Goal: Task Accomplishment & Management: Manage account settings

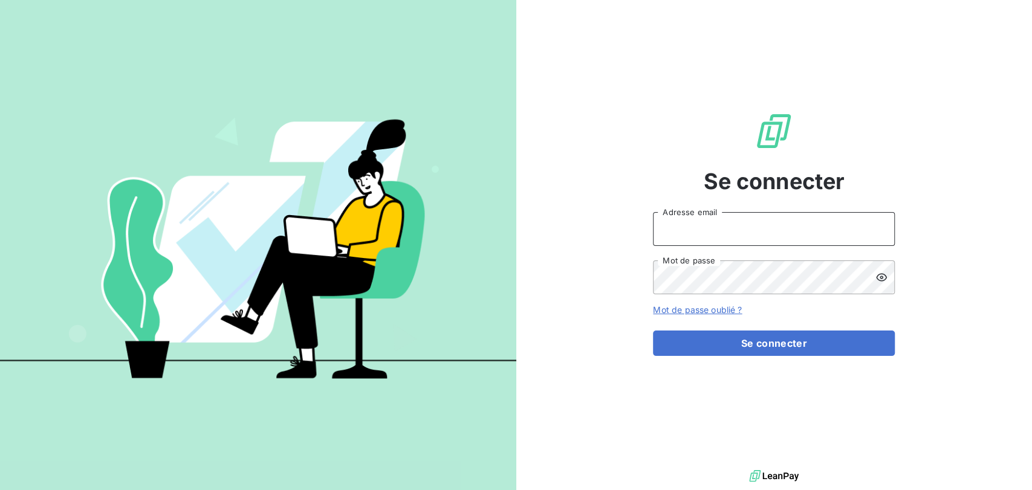
click at [729, 232] on input "Adresse email" at bounding box center [774, 229] width 242 height 34
type input "[EMAIL_ADDRESS][DOMAIN_NAME]"
click at [653, 331] on button "Se connecter" at bounding box center [774, 343] width 242 height 25
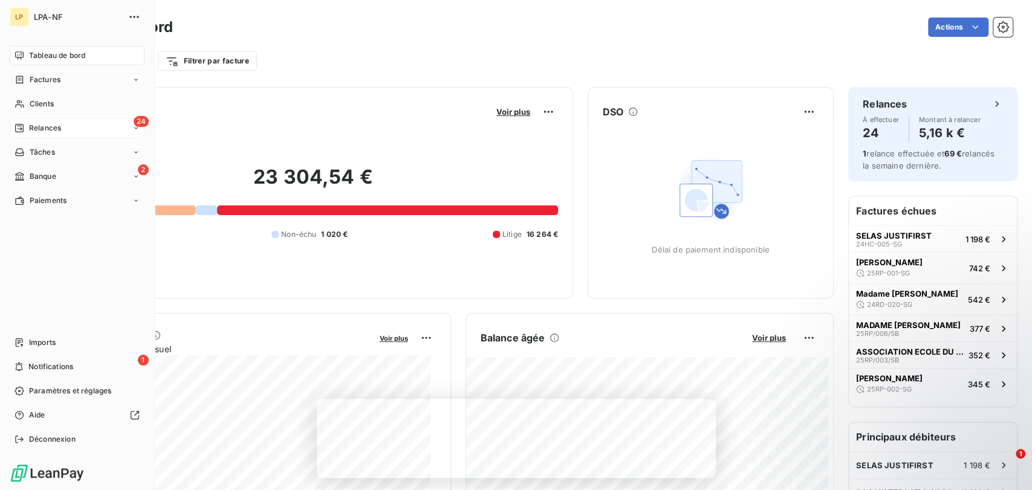
click at [24, 123] on div "Relances" at bounding box center [38, 128] width 47 height 11
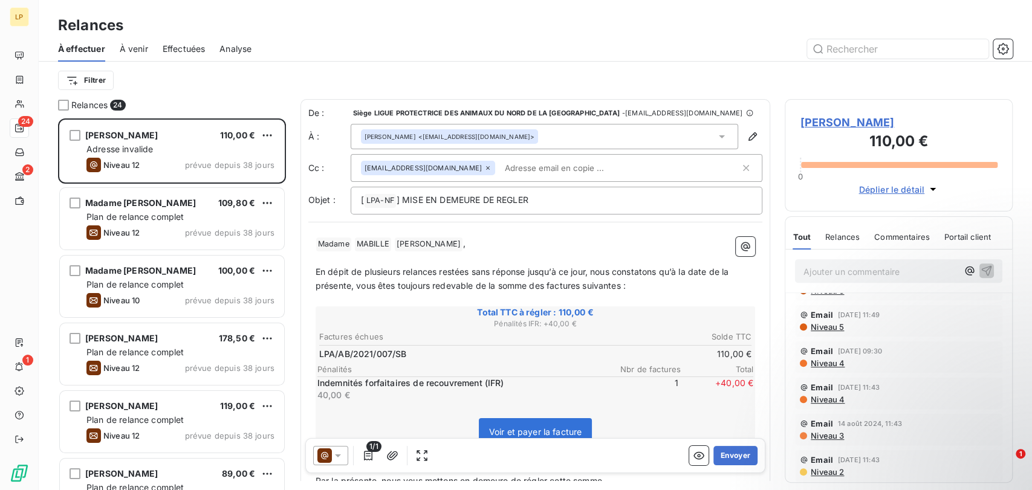
scroll to position [24, 0]
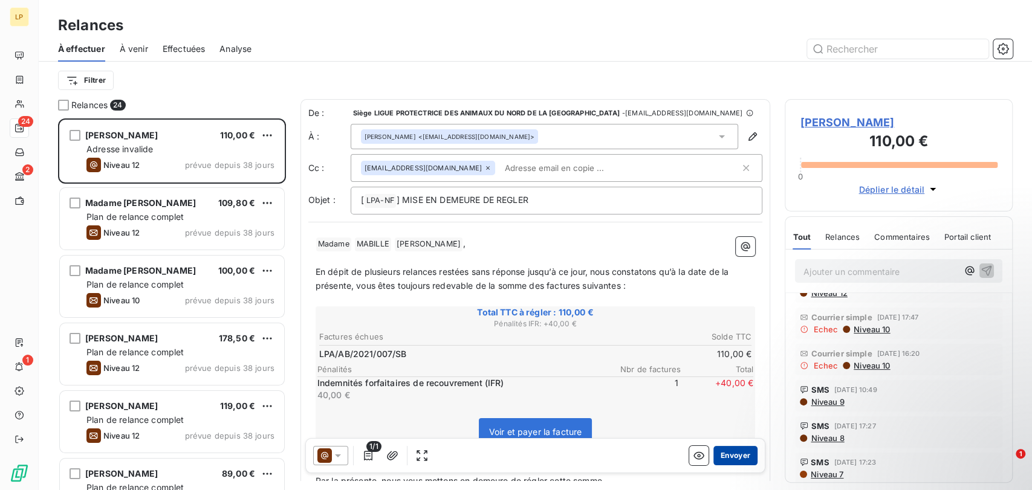
click at [716, 455] on button "Envoyer" at bounding box center [735, 455] width 44 height 19
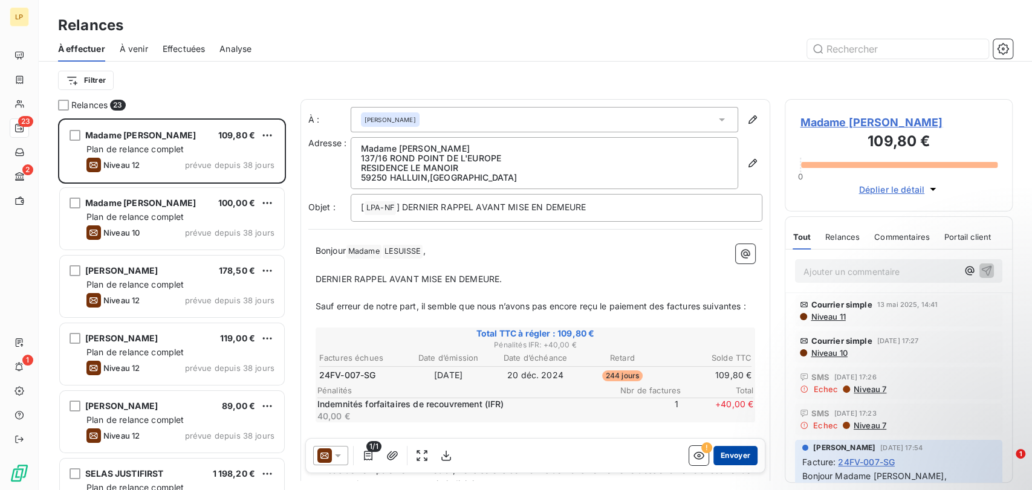
click at [720, 451] on button "Envoyer" at bounding box center [735, 455] width 44 height 19
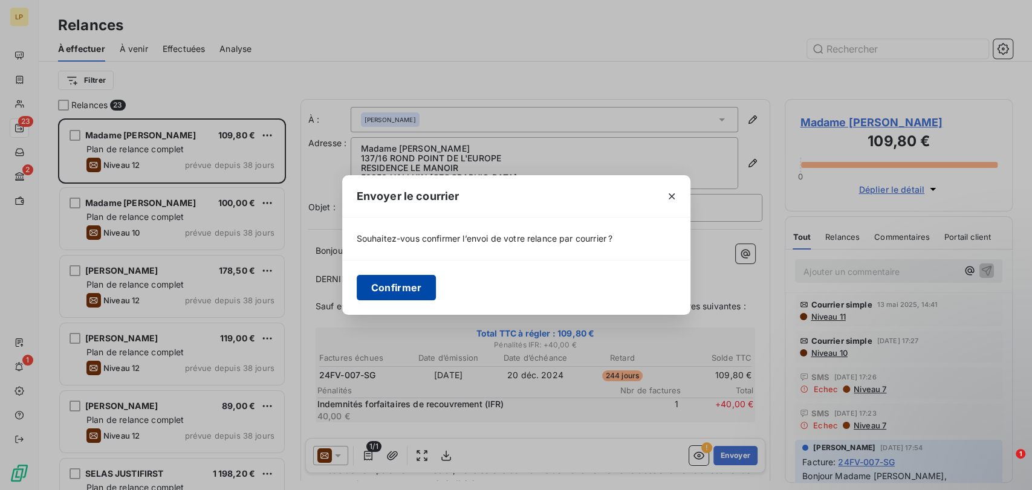
click at [394, 288] on button "Confirmer" at bounding box center [397, 287] width 80 height 25
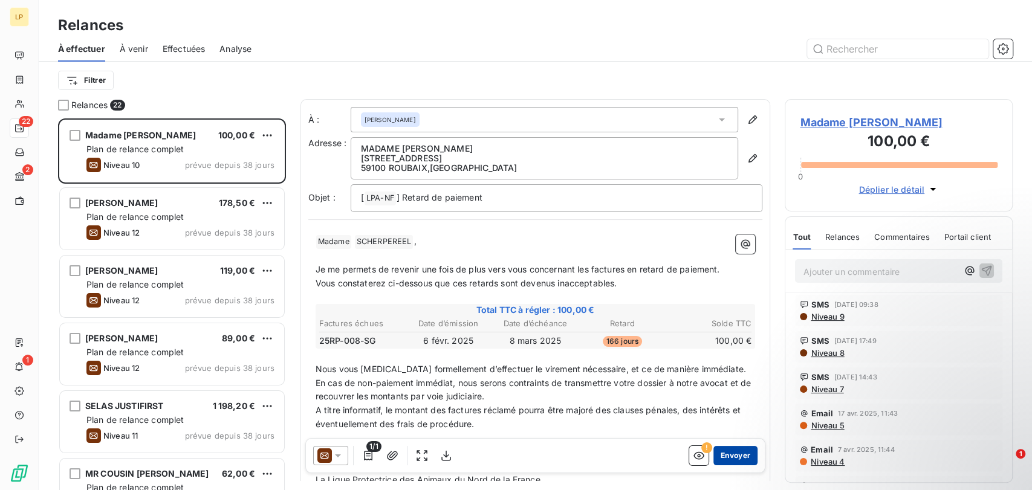
click at [726, 451] on button "Envoyer" at bounding box center [735, 455] width 44 height 19
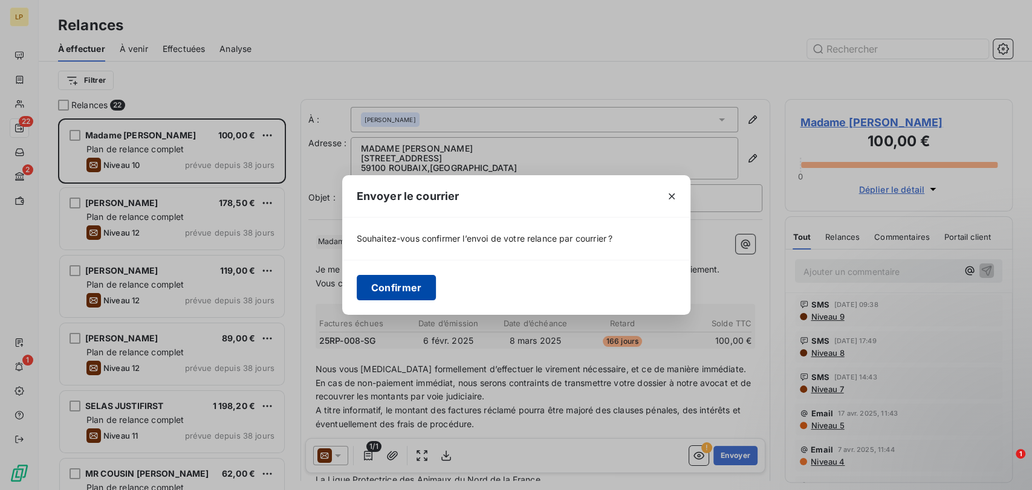
click at [383, 287] on button "Confirmer" at bounding box center [397, 287] width 80 height 25
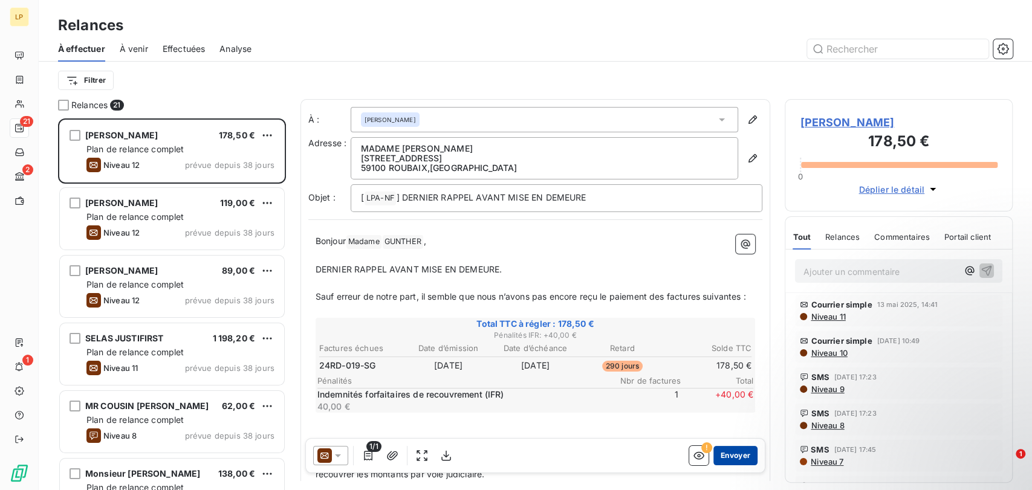
click at [716, 456] on button "Envoyer" at bounding box center [735, 455] width 44 height 19
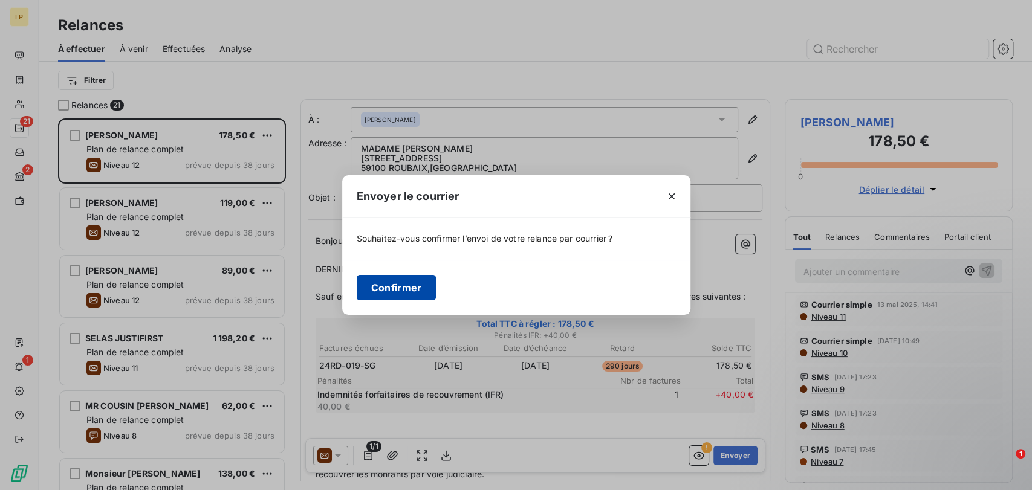
click at [406, 285] on button "Confirmer" at bounding box center [397, 287] width 80 height 25
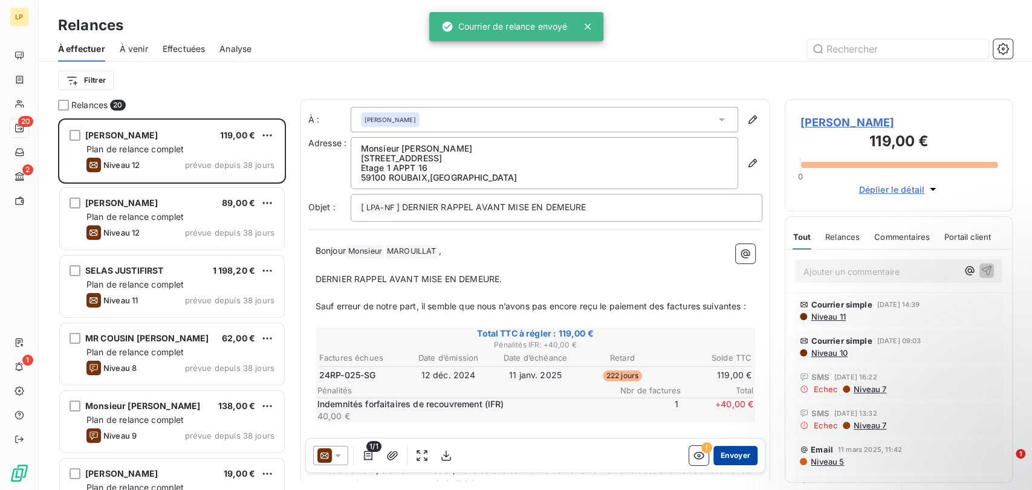
click at [723, 455] on button "Envoyer" at bounding box center [735, 455] width 44 height 19
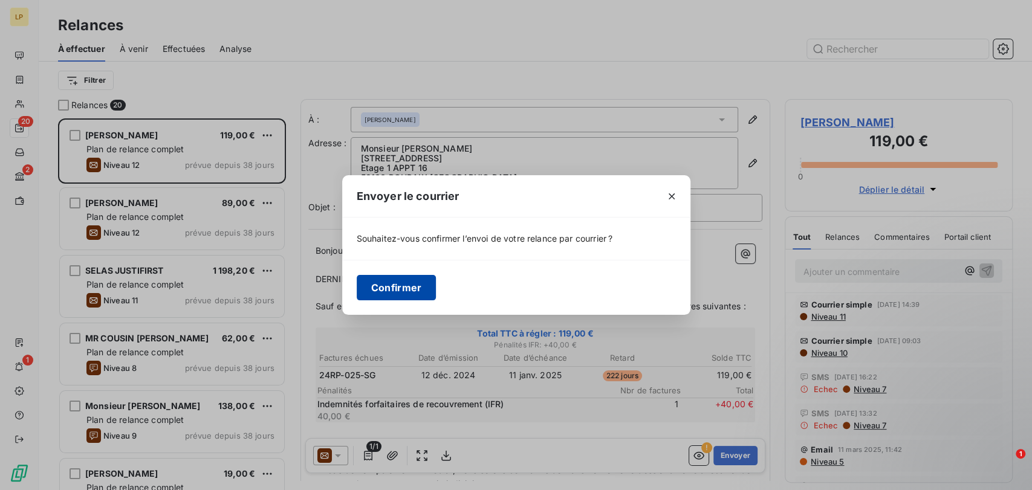
click at [414, 285] on button "Confirmer" at bounding box center [397, 287] width 80 height 25
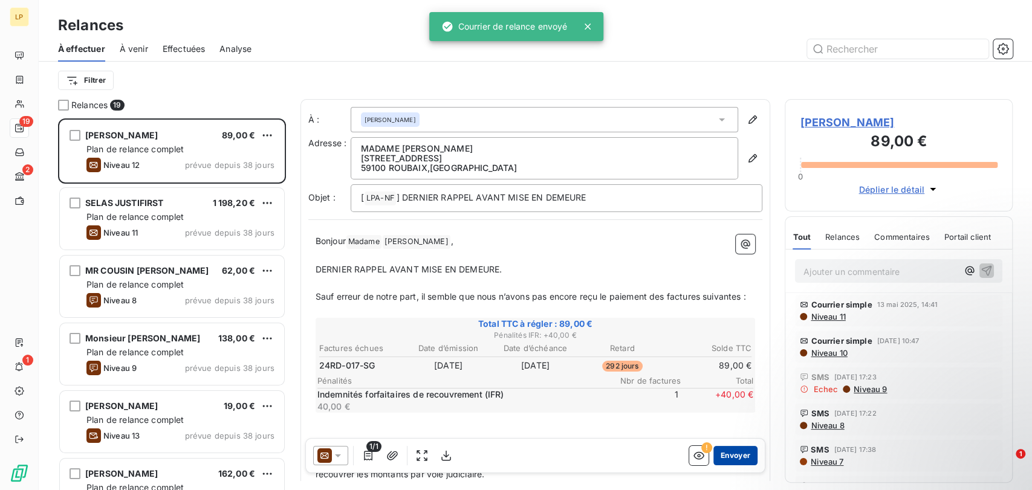
click at [736, 452] on button "Envoyer" at bounding box center [735, 455] width 44 height 19
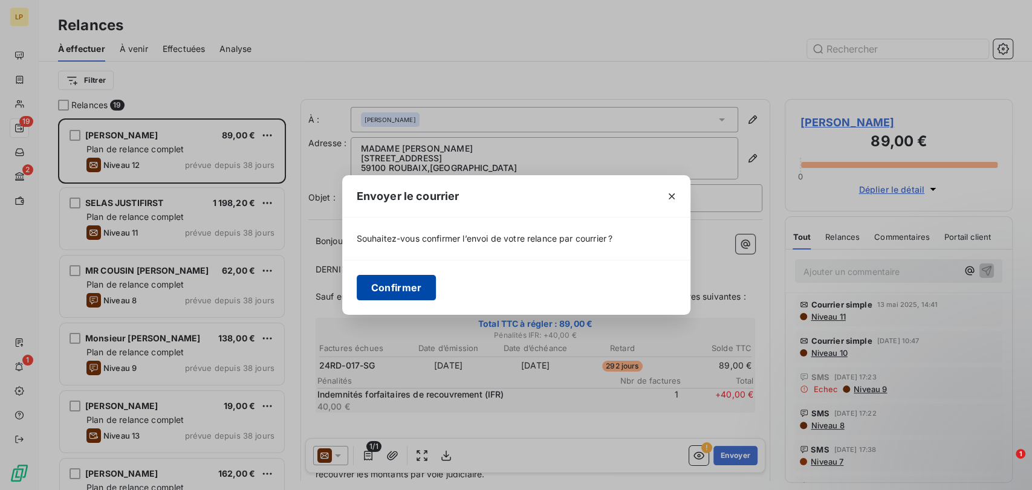
click at [416, 287] on button "Confirmer" at bounding box center [397, 287] width 80 height 25
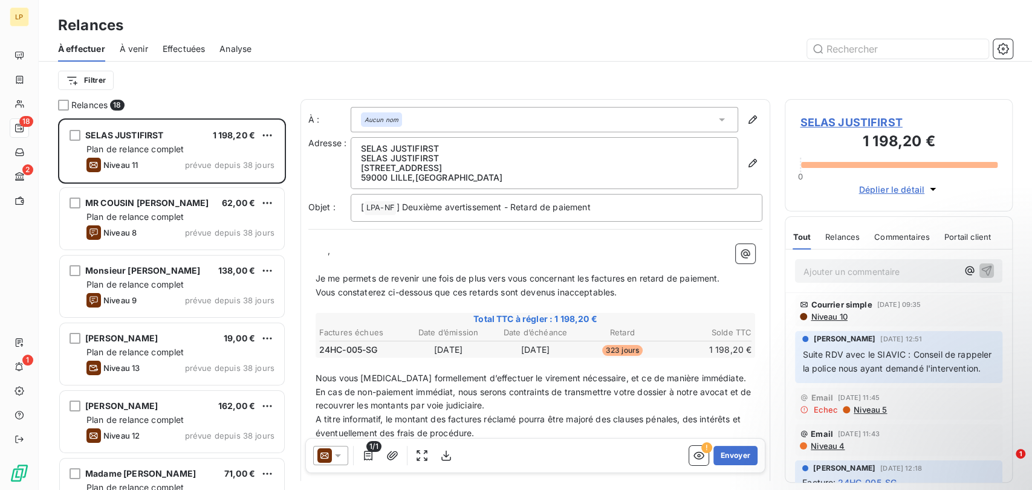
click at [853, 120] on span "SELAS JUSTIFIRST" at bounding box center [899, 122] width 198 height 16
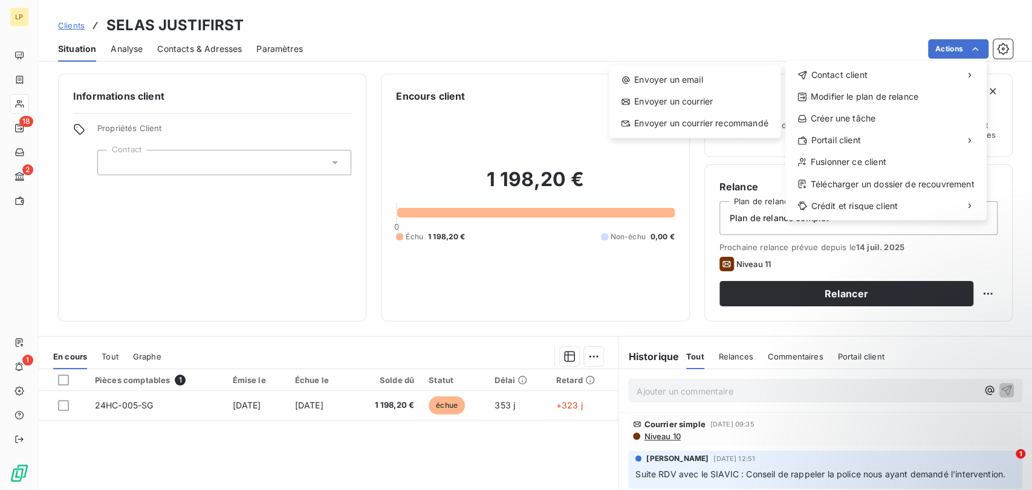
click at [713, 55] on html "LP 18 2 1 Clients SELAS JUSTIFIRST Situation Analyse Contacts & Adresses Paramè…" at bounding box center [516, 245] width 1032 height 490
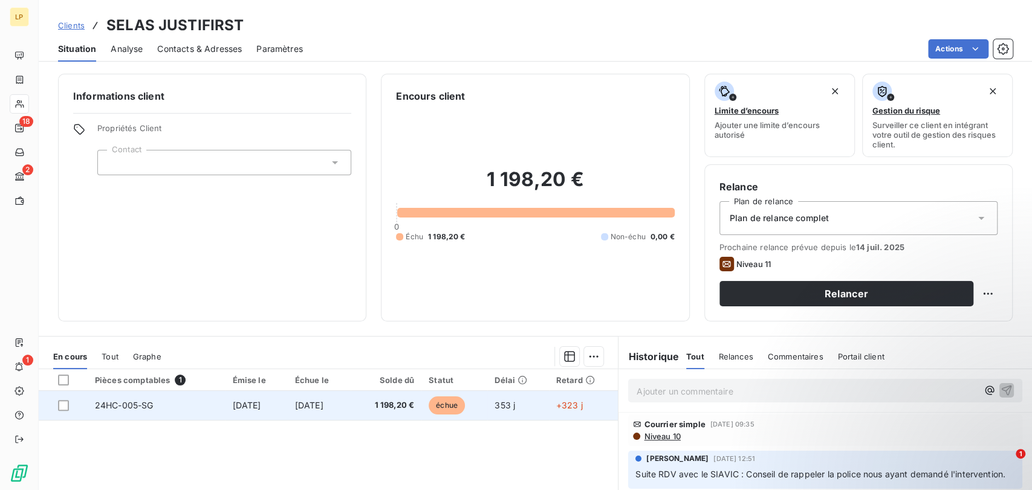
click at [464, 403] on span "échue" at bounding box center [447, 406] width 36 height 18
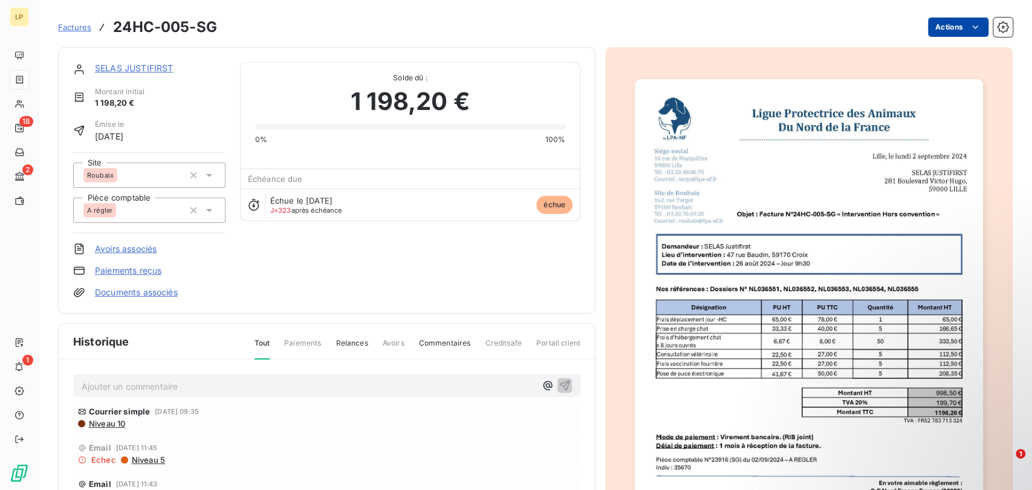
click at [953, 28] on html "LP 18 2 1 Factures 24HC-005-SG Actions SELAS JUSTIFIRST Montant initial 1 198,2…" at bounding box center [516, 245] width 1032 height 490
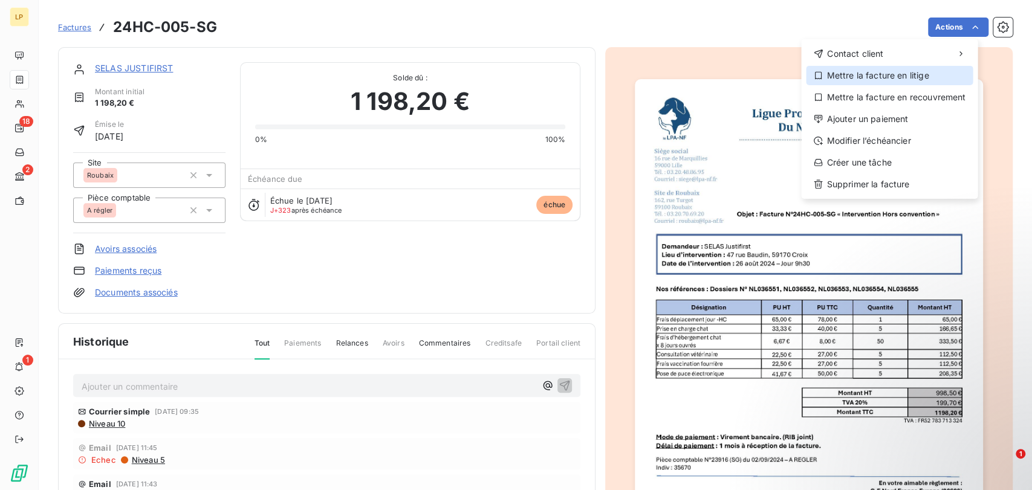
click at [880, 76] on div "Mettre la facture en litige" at bounding box center [889, 75] width 167 height 19
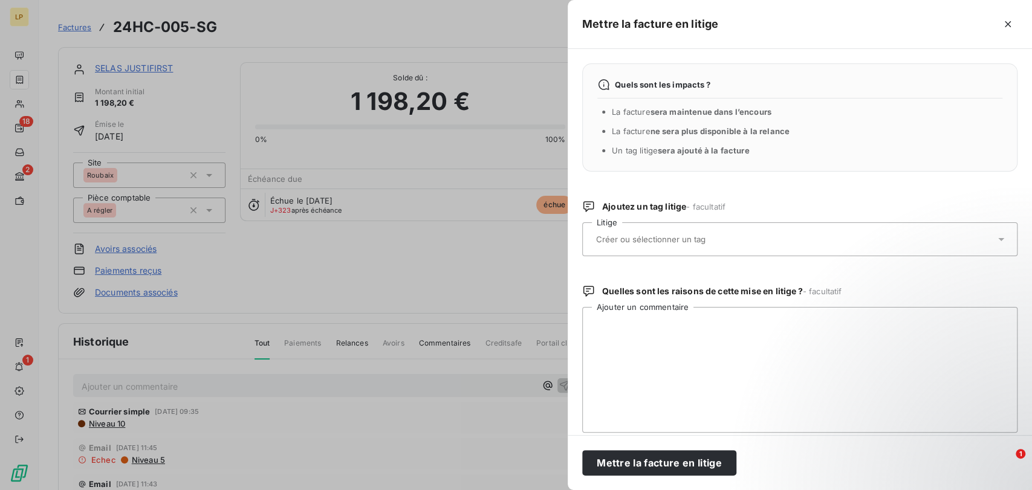
click at [689, 239] on input "text" at bounding box center [683, 239] width 176 height 11
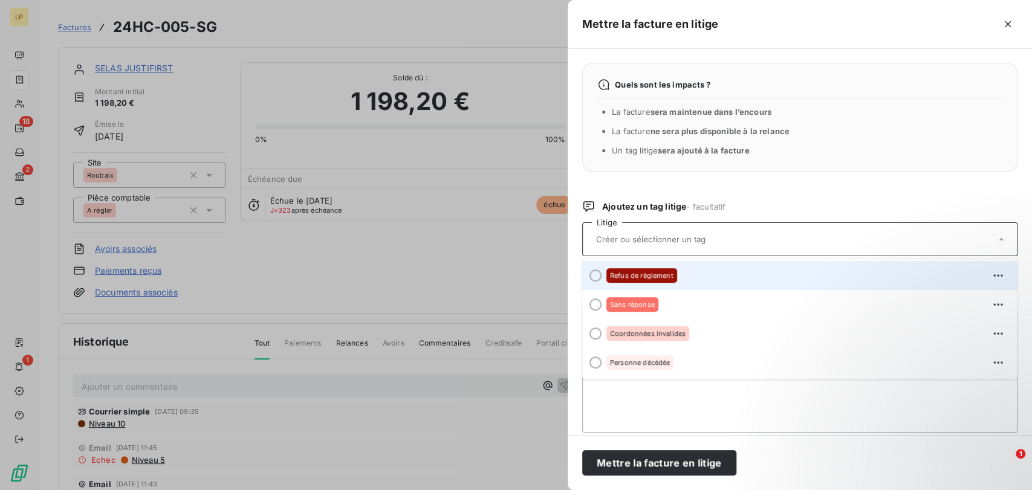
click at [645, 273] on span "Refus de règlement" at bounding box center [641, 275] width 63 height 7
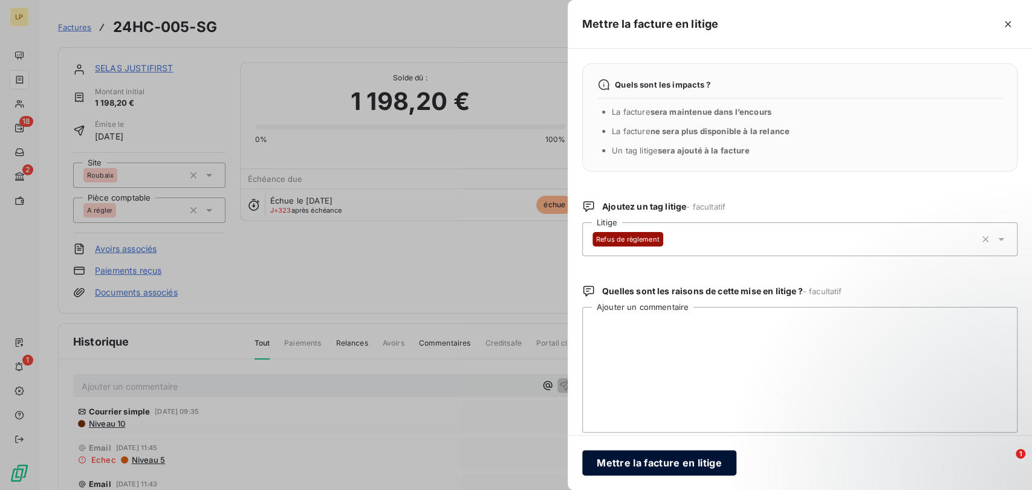
click at [677, 463] on button "Mettre la facture en litige" at bounding box center [659, 462] width 154 height 25
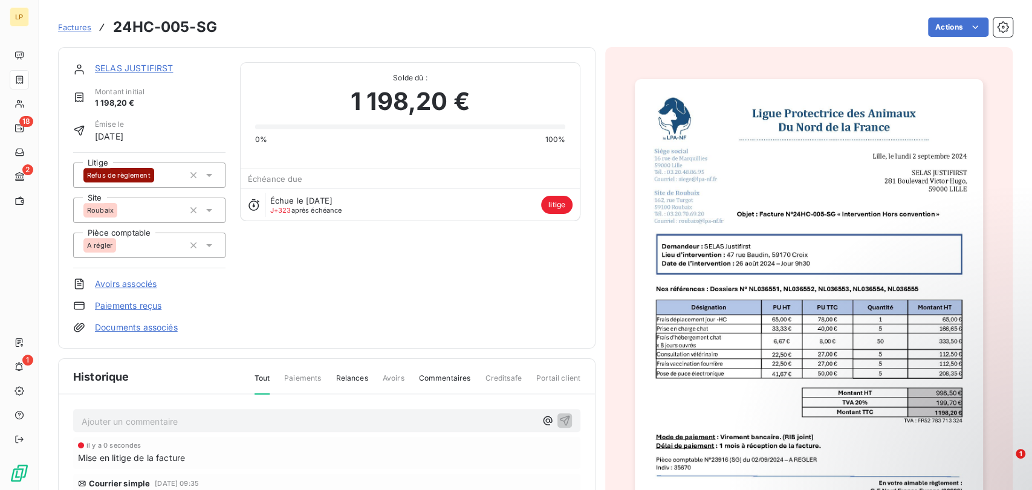
click at [77, 29] on span "Factures" at bounding box center [74, 27] width 33 height 10
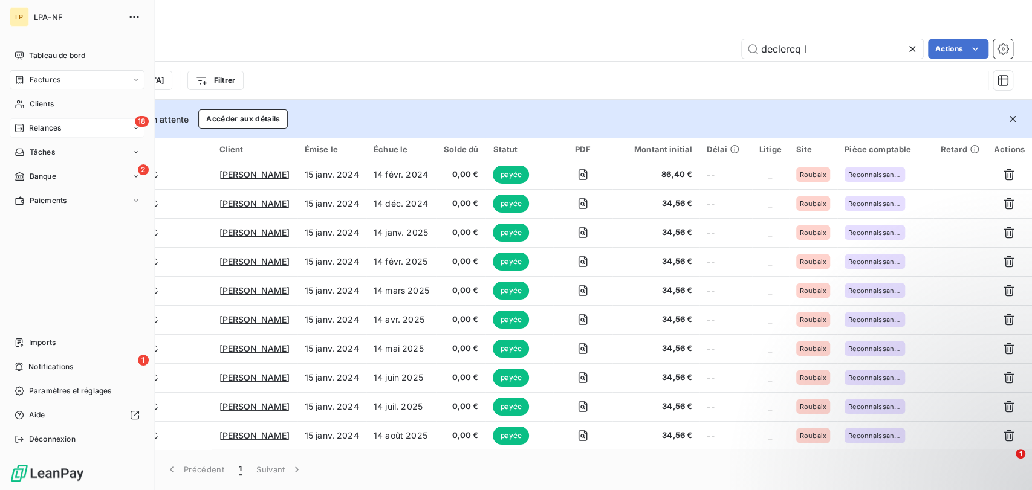
click at [39, 128] on span "Relances" at bounding box center [45, 128] width 32 height 11
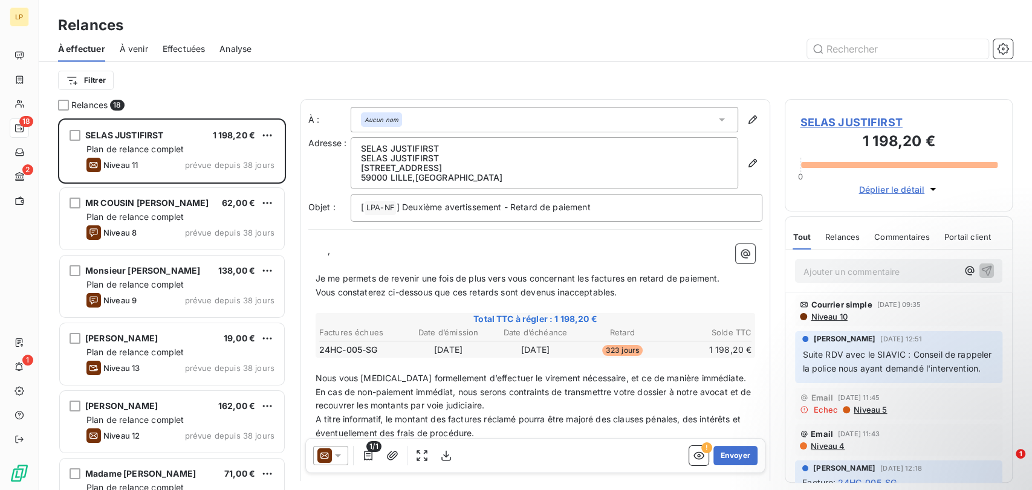
scroll to position [361, 218]
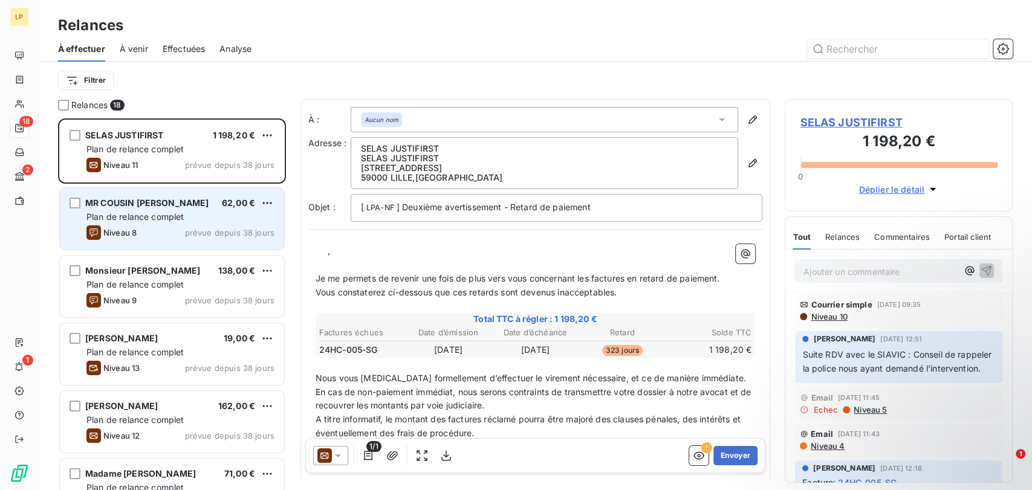
click at [139, 215] on span "Plan de relance complet" at bounding box center [134, 217] width 97 height 10
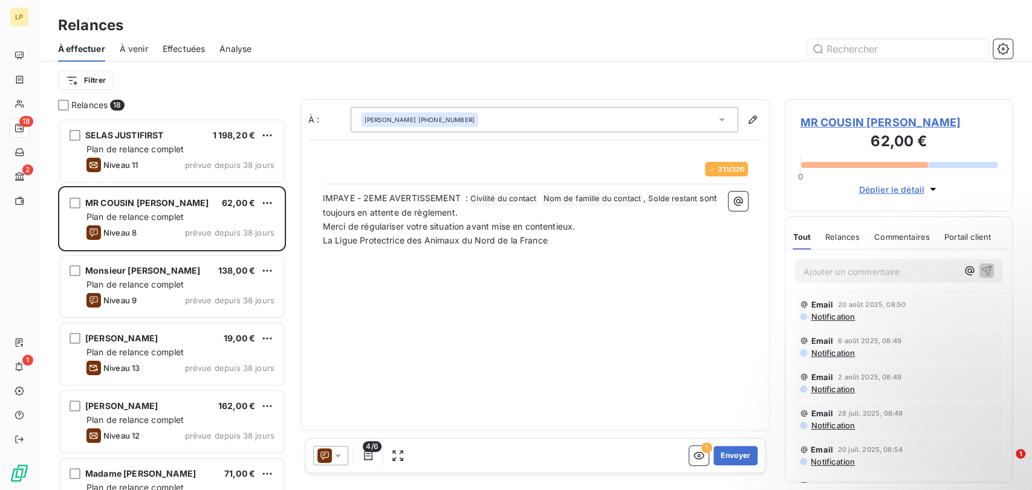
click at [836, 319] on span "Notification" at bounding box center [832, 317] width 45 height 10
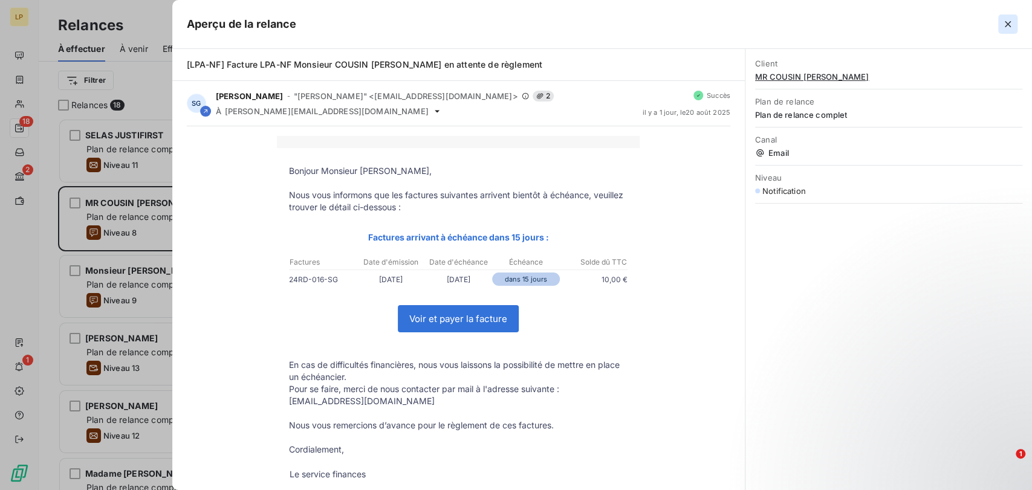
click at [1015, 23] on button "button" at bounding box center [1007, 24] width 19 height 19
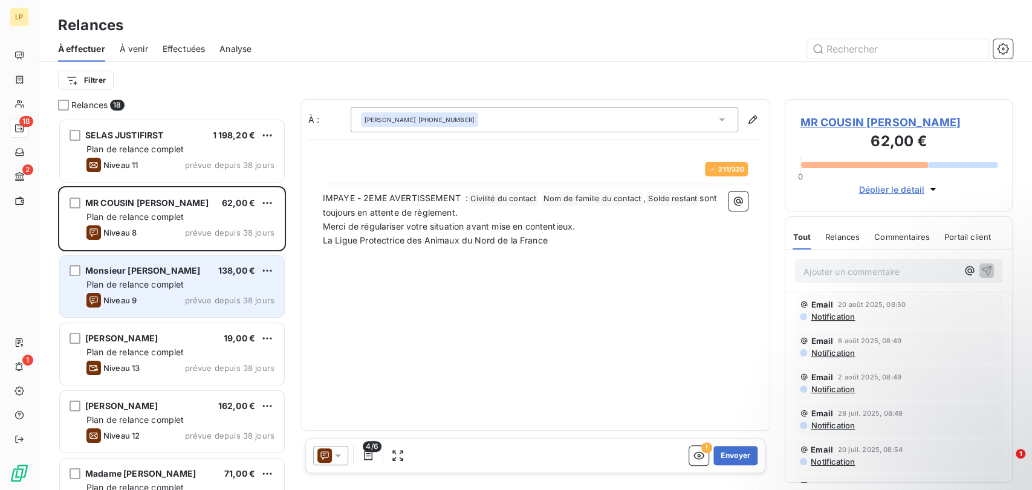
click at [105, 284] on span "Plan de relance complet" at bounding box center [134, 284] width 97 height 10
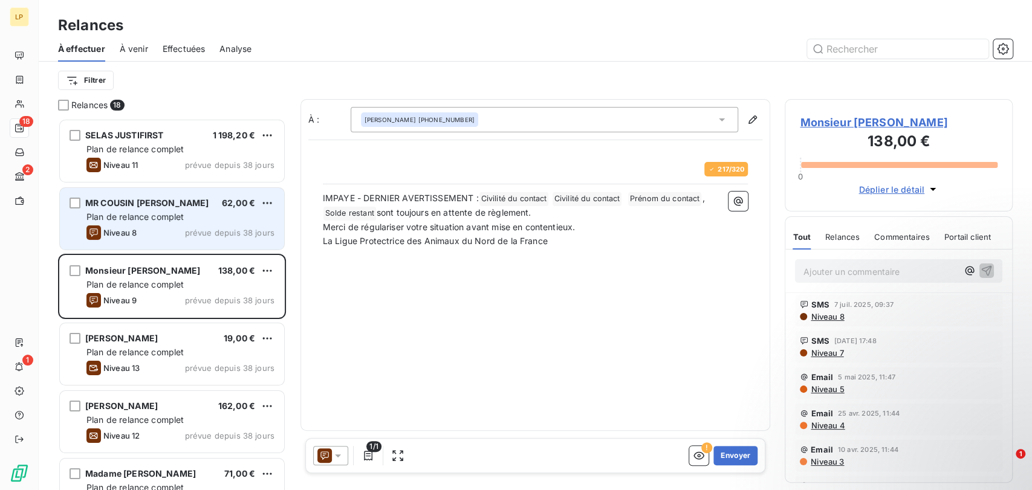
click at [128, 226] on div "Niveau 8" at bounding box center [111, 233] width 50 height 15
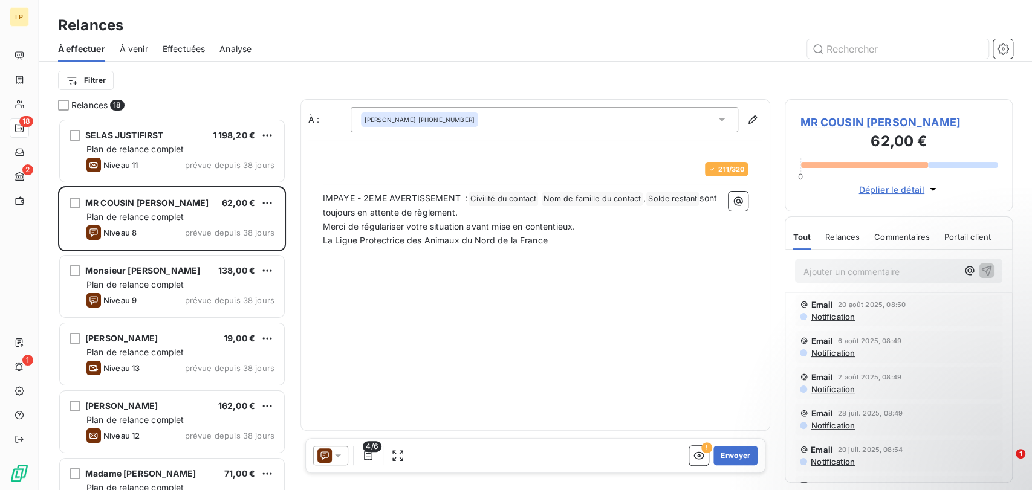
click at [332, 453] on icon at bounding box center [338, 456] width 12 height 12
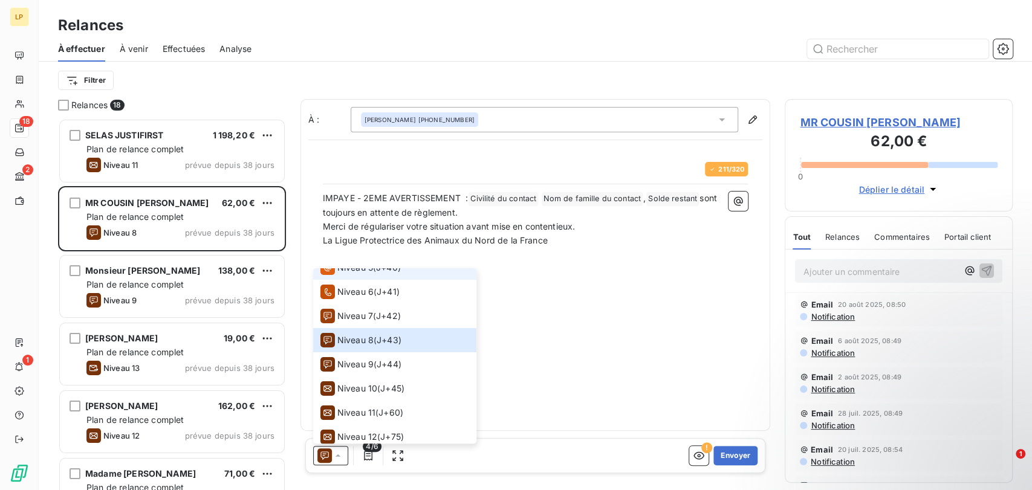
scroll to position [134, 0]
click at [720, 330] on div "À : [PERSON_NAME] [DEMOGRAPHIC_DATA][PHONE_NUMBER] 211 / 320 IMPAYE - 2EME AVER…" at bounding box center [535, 265] width 470 height 332
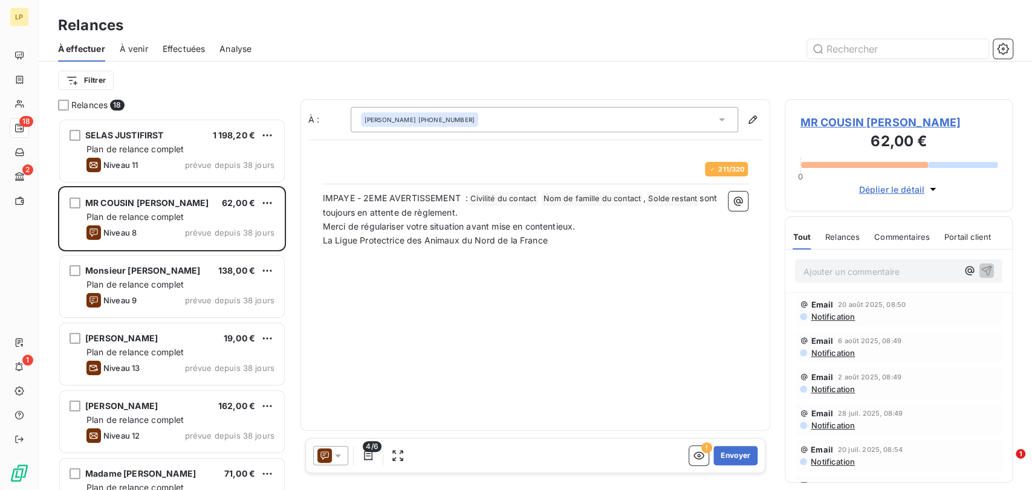
click at [833, 391] on span "Notification" at bounding box center [832, 390] width 45 height 10
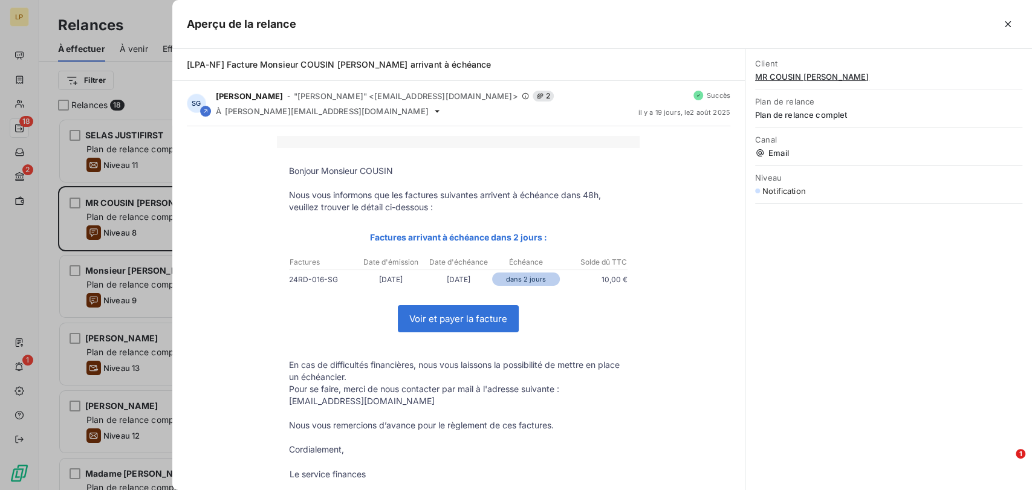
click at [1011, 22] on icon "button" at bounding box center [1008, 24] width 12 height 12
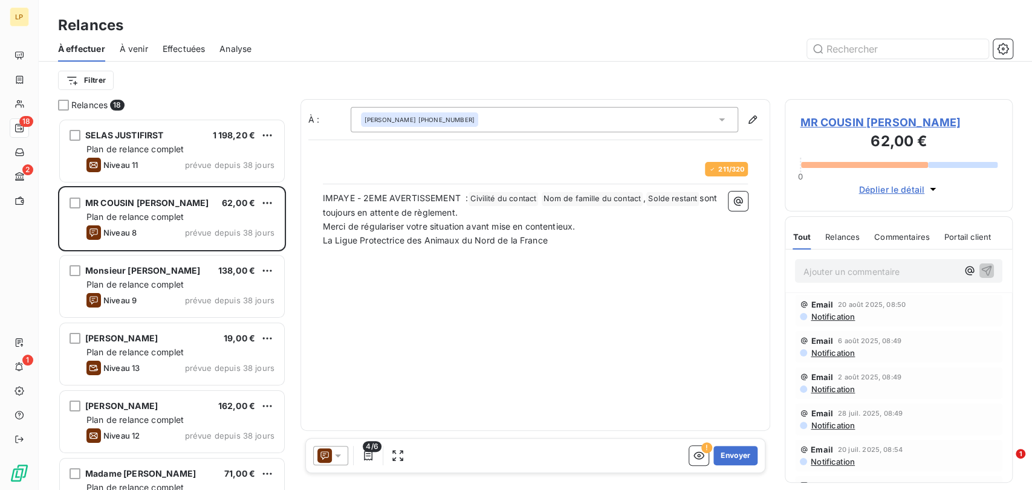
click at [836, 355] on span "Notification" at bounding box center [832, 353] width 45 height 10
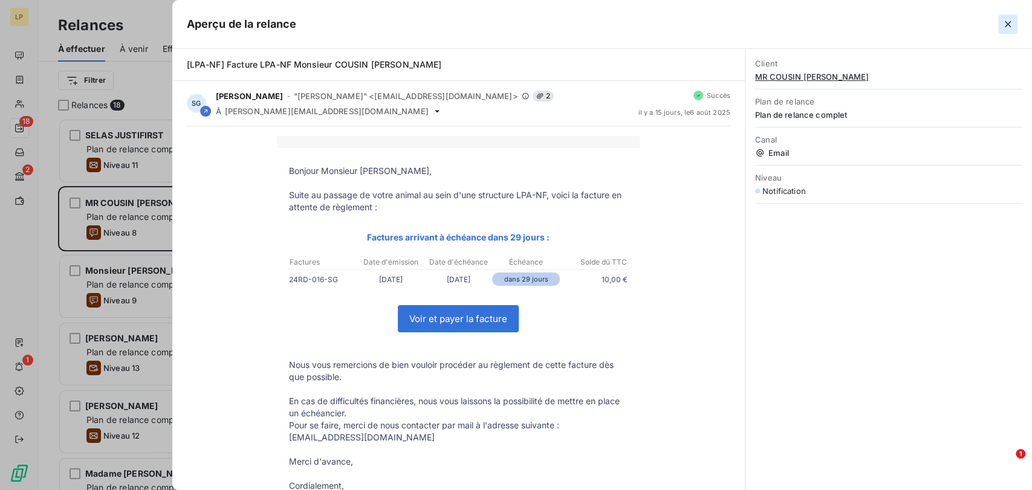
click at [1009, 24] on icon "button" at bounding box center [1008, 24] width 12 height 12
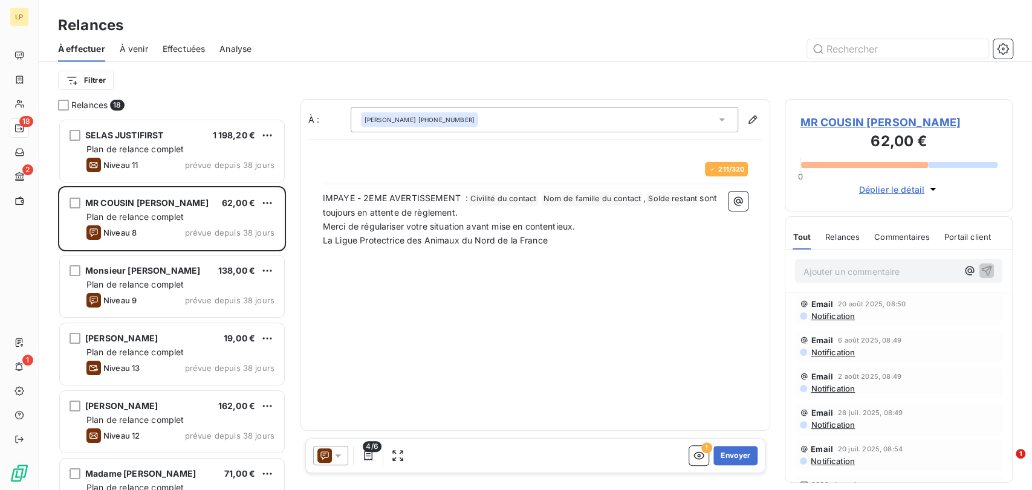
scroll to position [0, 0]
click at [838, 316] on span "Notification" at bounding box center [832, 317] width 45 height 10
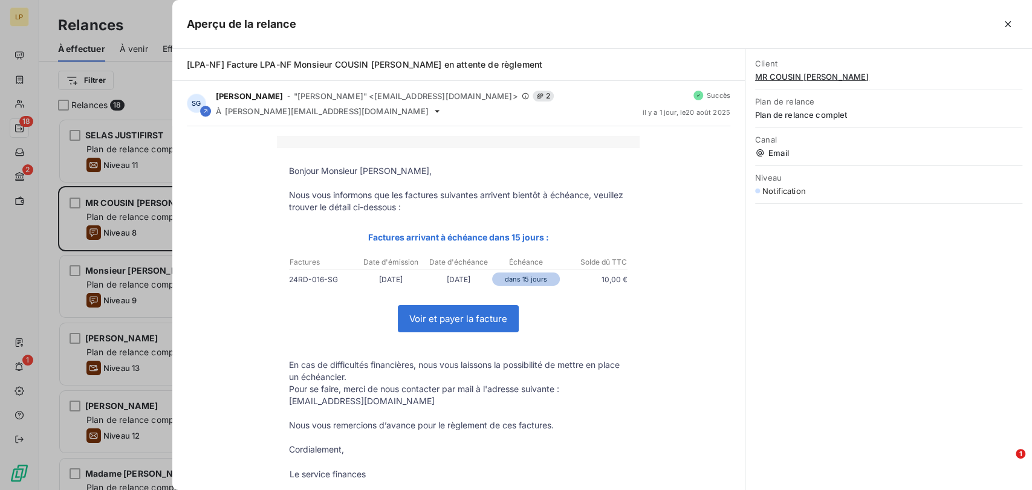
scroll to position [119, 0]
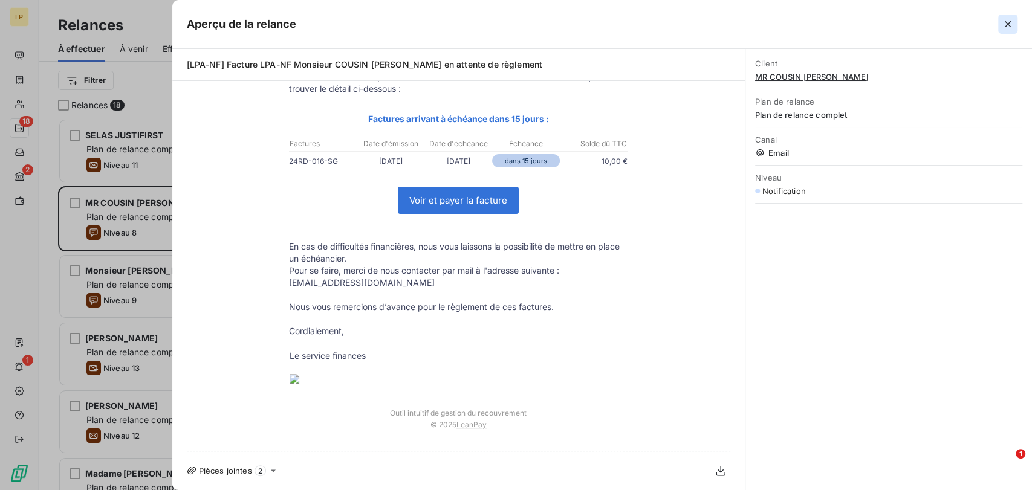
click at [1007, 22] on icon "button" at bounding box center [1008, 24] width 12 height 12
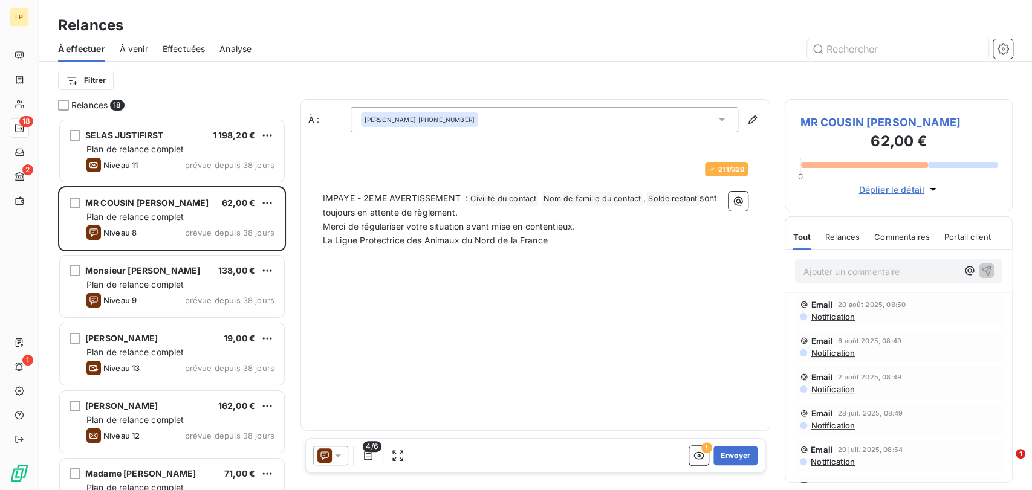
click at [330, 453] on icon at bounding box center [324, 456] width 15 height 15
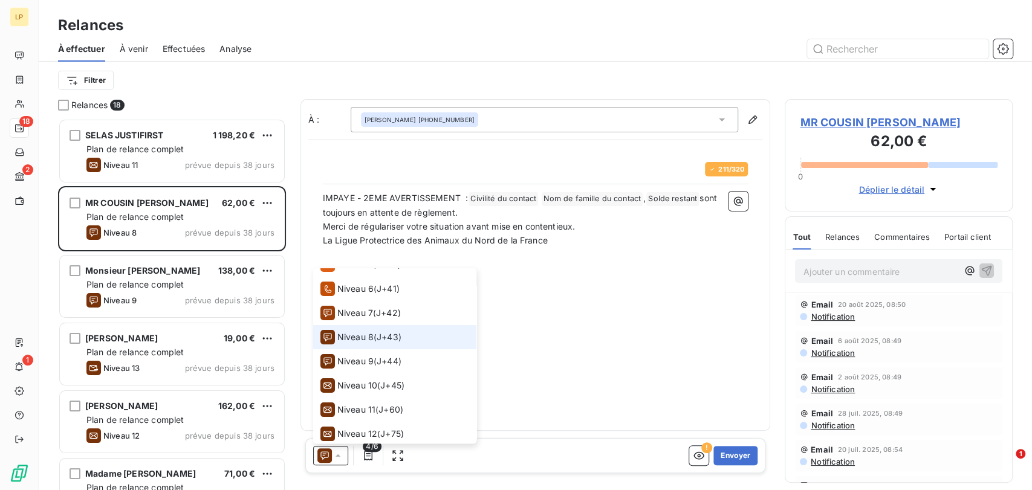
scroll to position [163, 0]
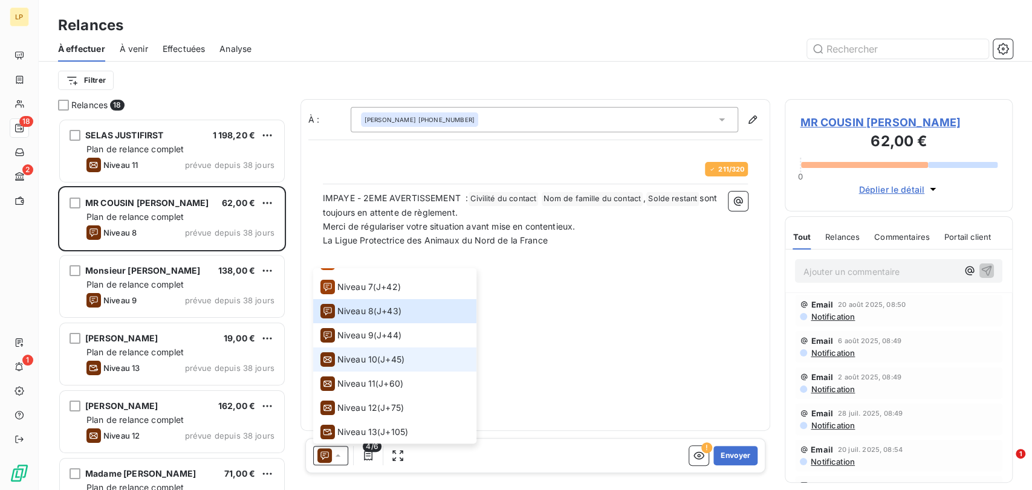
click at [377, 356] on div "Niveau 10 ( J+45 )" at bounding box center [362, 359] width 84 height 15
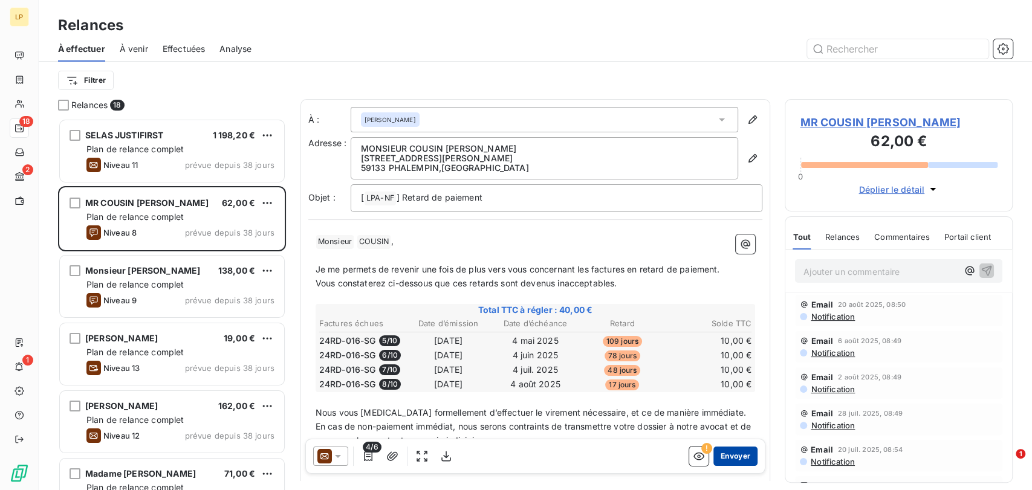
click at [721, 455] on button "Envoyer" at bounding box center [735, 455] width 44 height 19
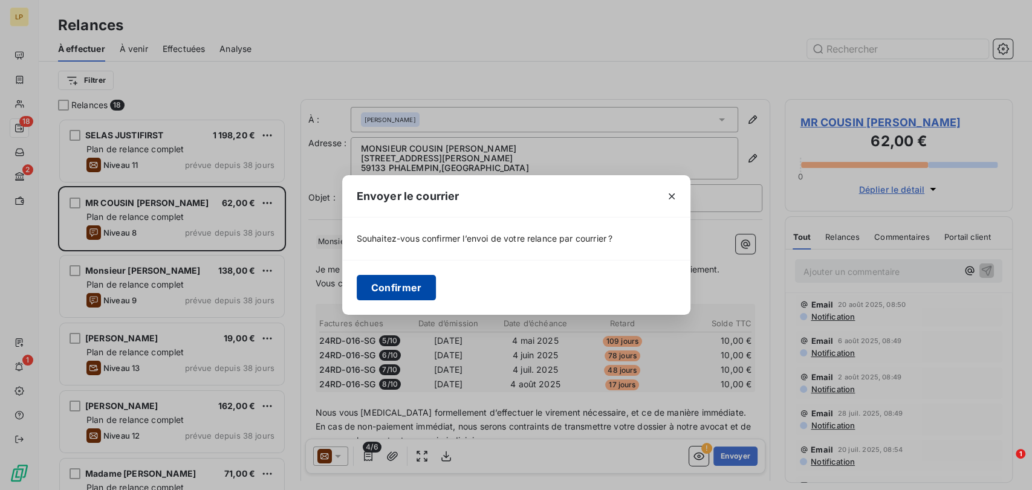
click at [387, 285] on button "Confirmer" at bounding box center [397, 287] width 80 height 25
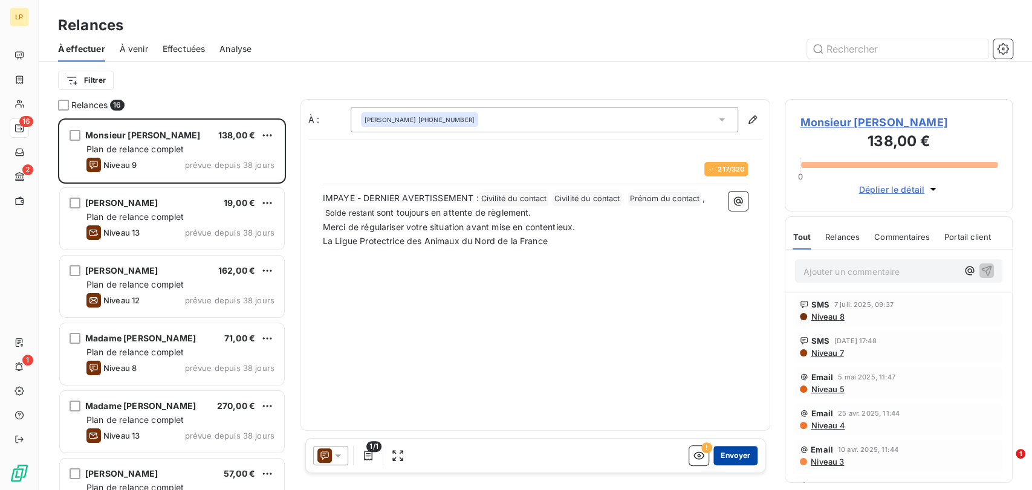
click at [732, 457] on button "Envoyer" at bounding box center [735, 455] width 44 height 19
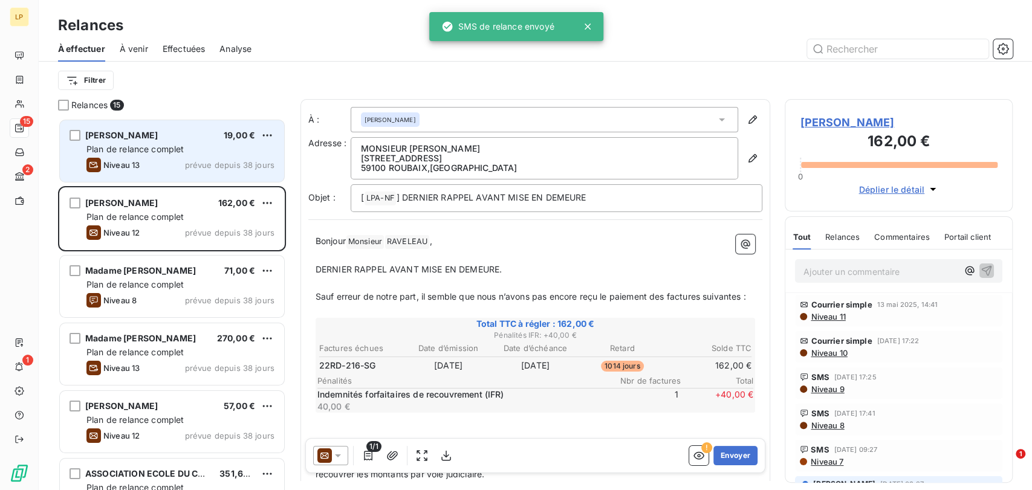
click at [155, 151] on span "Plan de relance complet" at bounding box center [134, 149] width 97 height 10
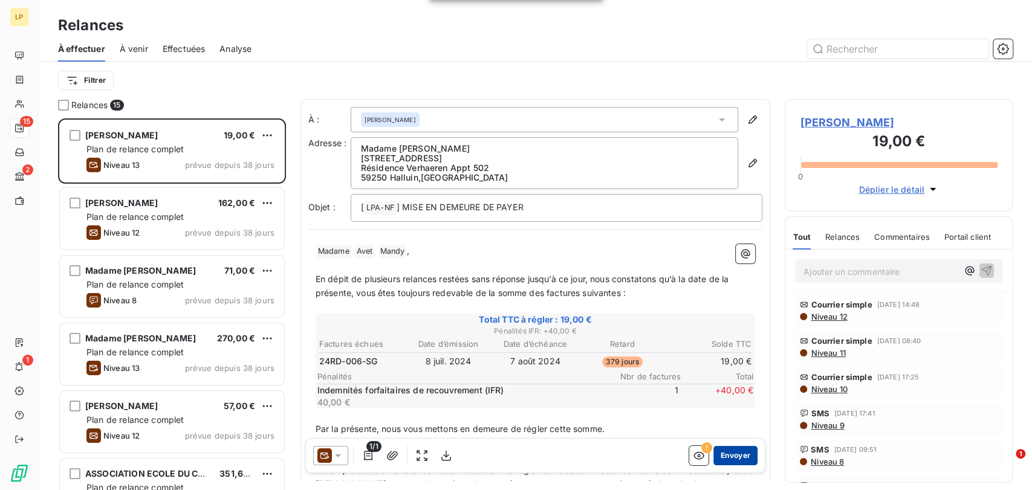
click at [735, 457] on button "Envoyer" at bounding box center [735, 455] width 44 height 19
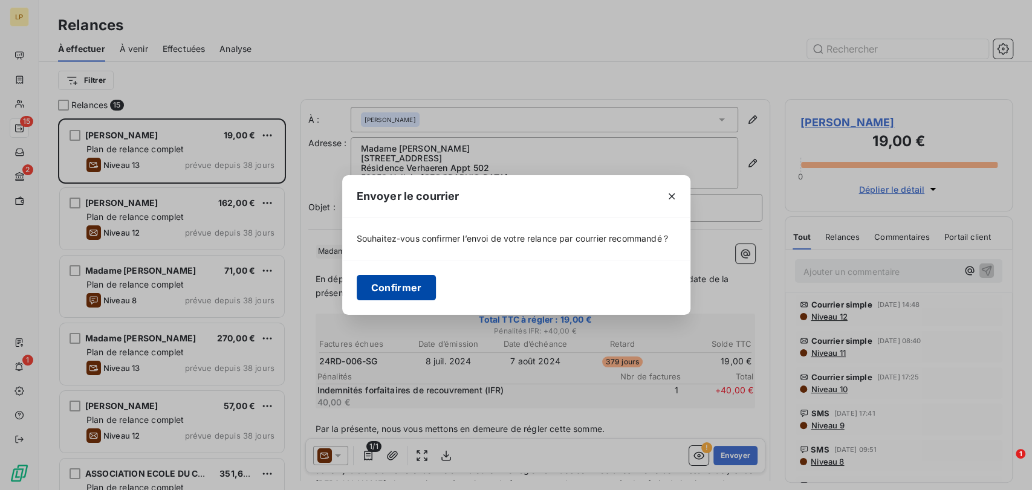
click at [423, 287] on button "Confirmer" at bounding box center [397, 287] width 80 height 25
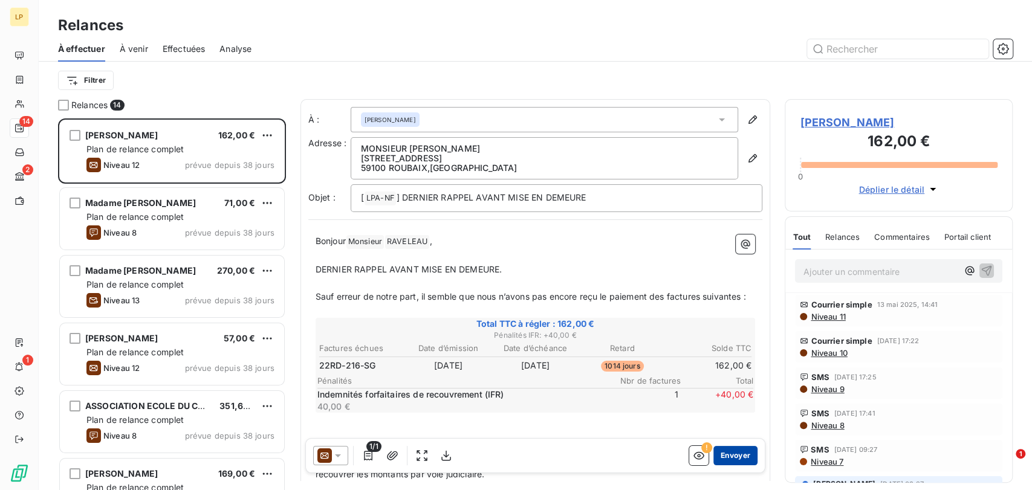
click at [716, 451] on button "Envoyer" at bounding box center [735, 455] width 44 height 19
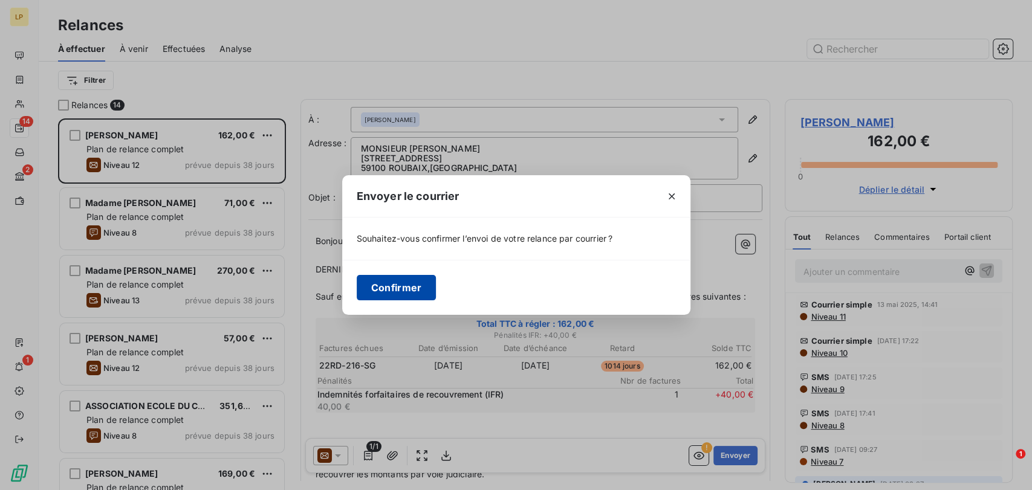
click at [412, 282] on button "Confirmer" at bounding box center [397, 287] width 80 height 25
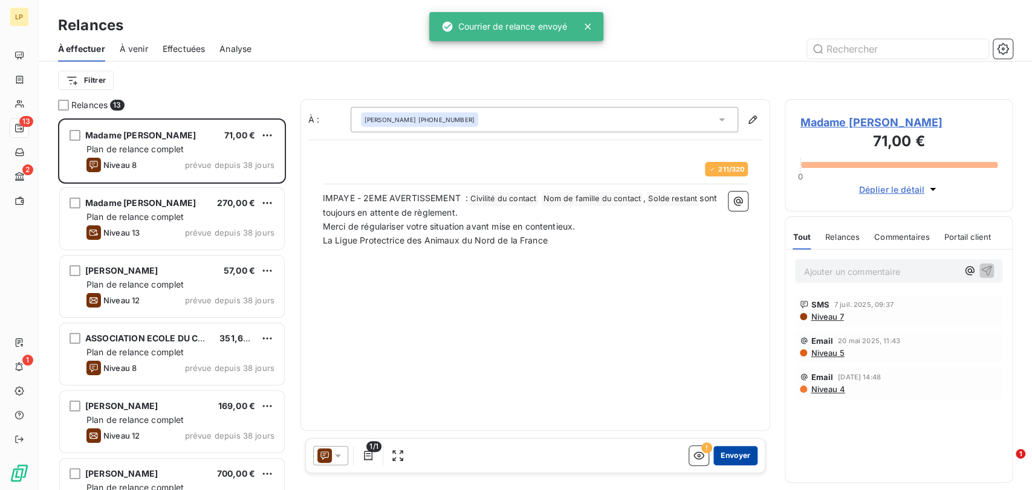
click at [746, 456] on button "Envoyer" at bounding box center [735, 455] width 44 height 19
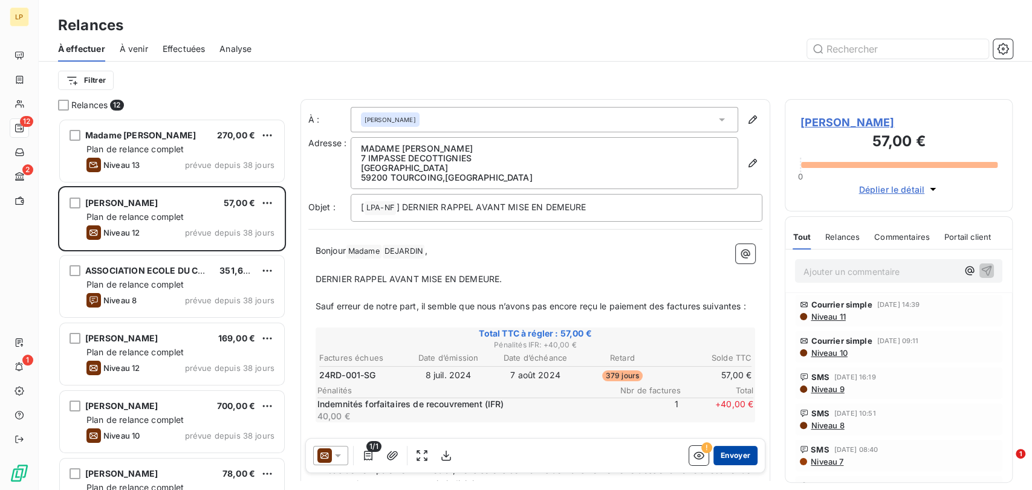
click at [721, 451] on button "Envoyer" at bounding box center [735, 455] width 44 height 19
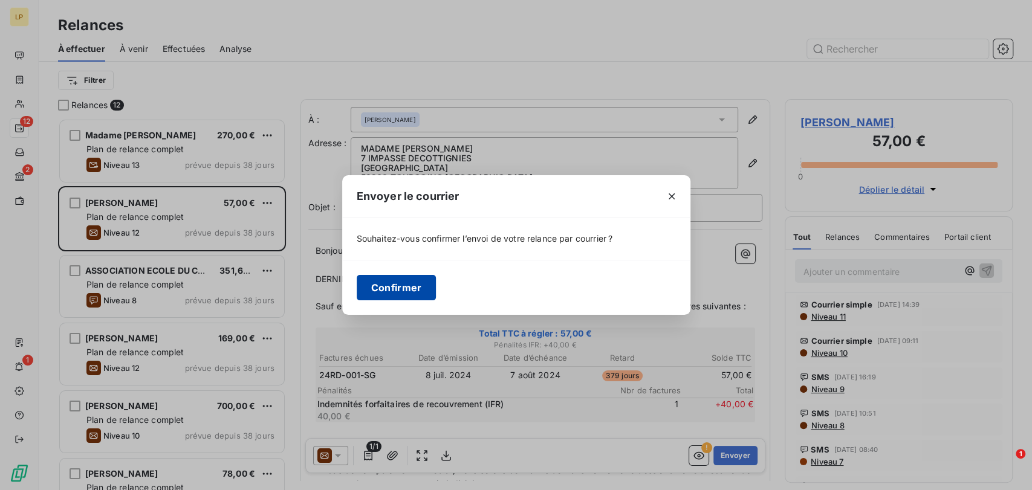
click at [388, 288] on button "Confirmer" at bounding box center [397, 287] width 80 height 25
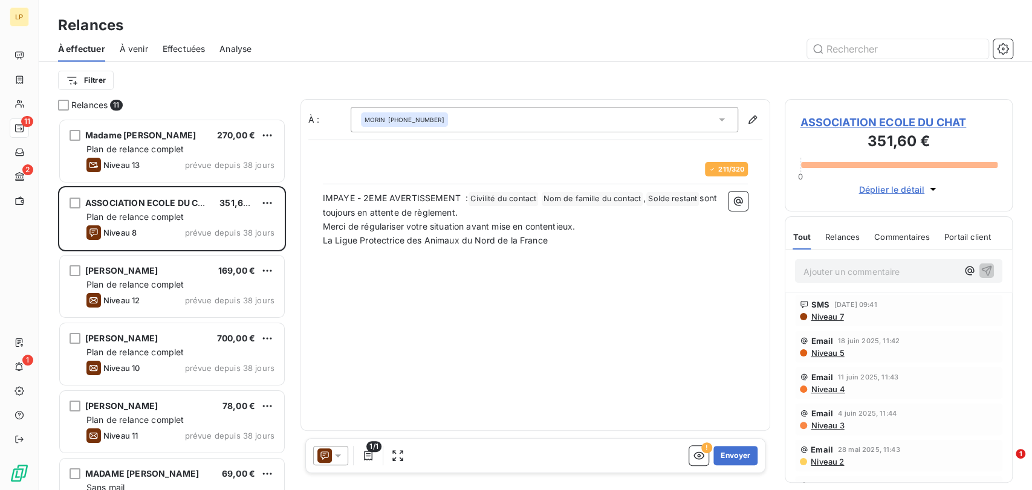
click at [337, 452] on icon at bounding box center [338, 456] width 12 height 12
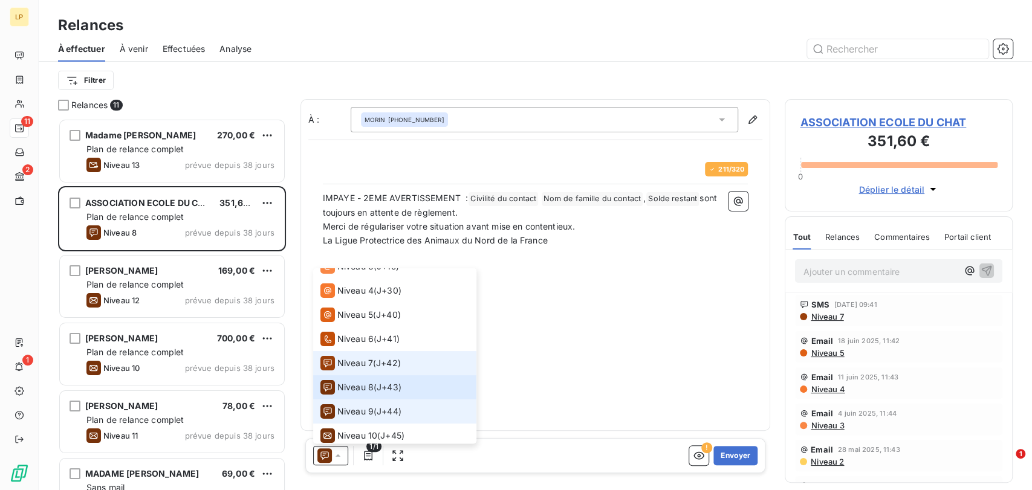
scroll to position [109, 0]
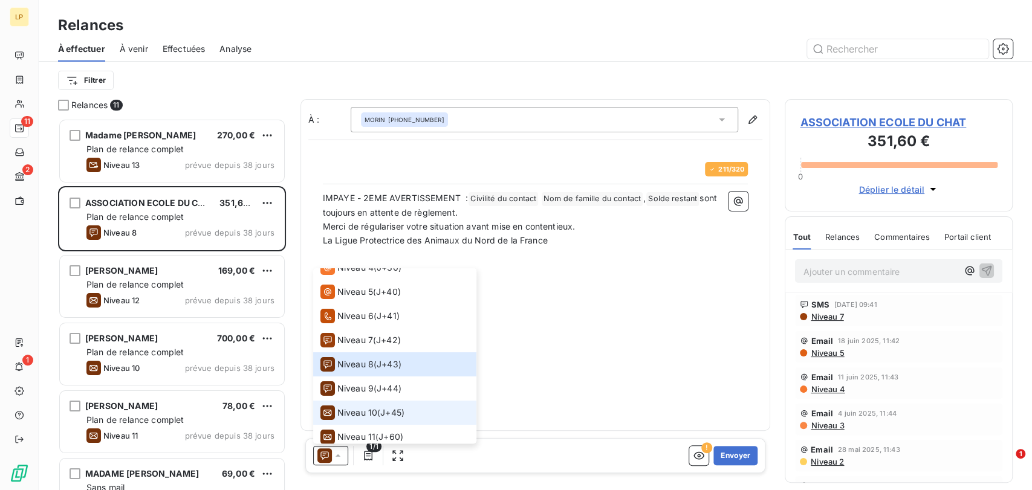
click at [387, 406] on div "Niveau 10 ( J+45 )" at bounding box center [362, 413] width 84 height 15
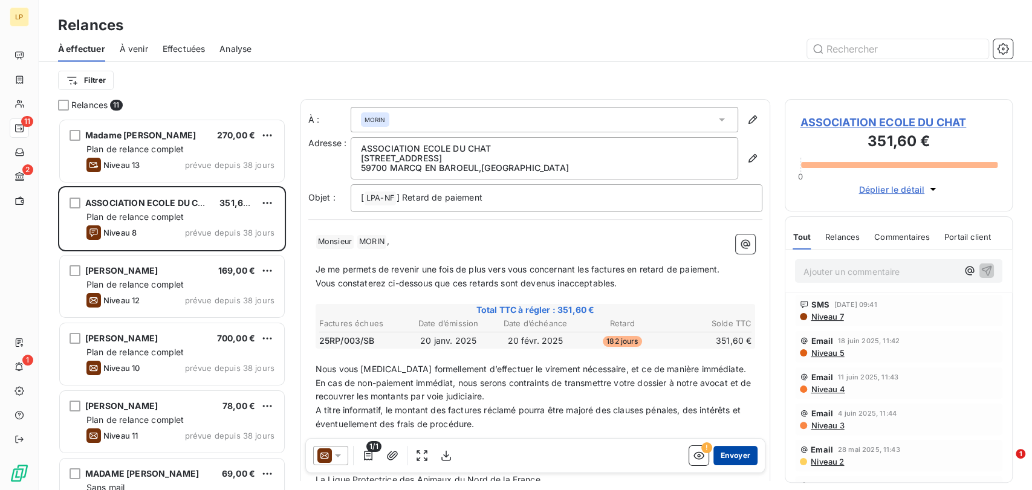
click at [730, 454] on button "Envoyer" at bounding box center [735, 455] width 44 height 19
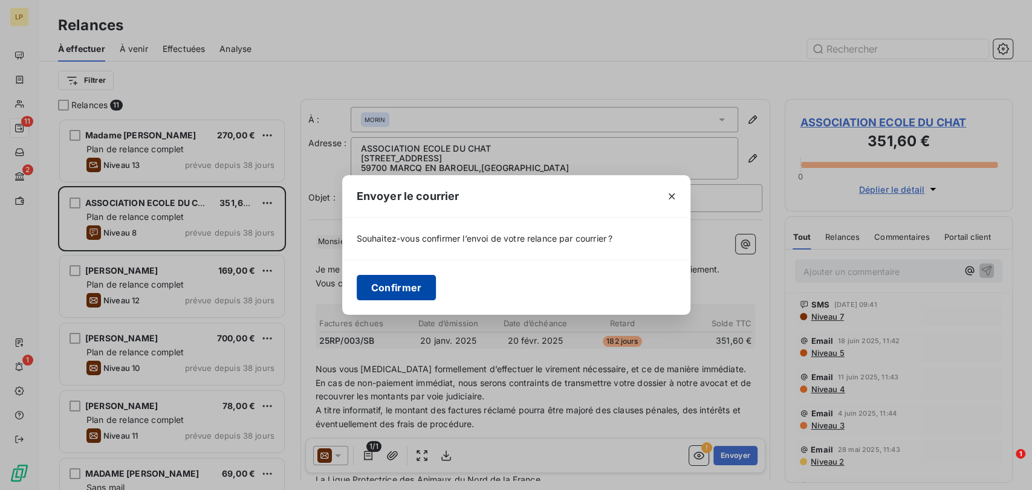
click at [420, 287] on button "Confirmer" at bounding box center [397, 287] width 80 height 25
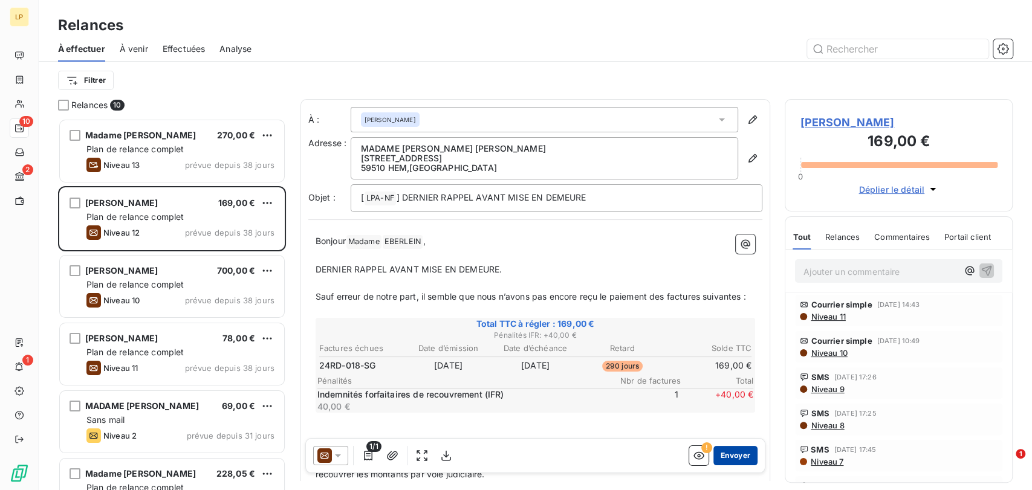
click at [730, 451] on button "Envoyer" at bounding box center [735, 455] width 44 height 19
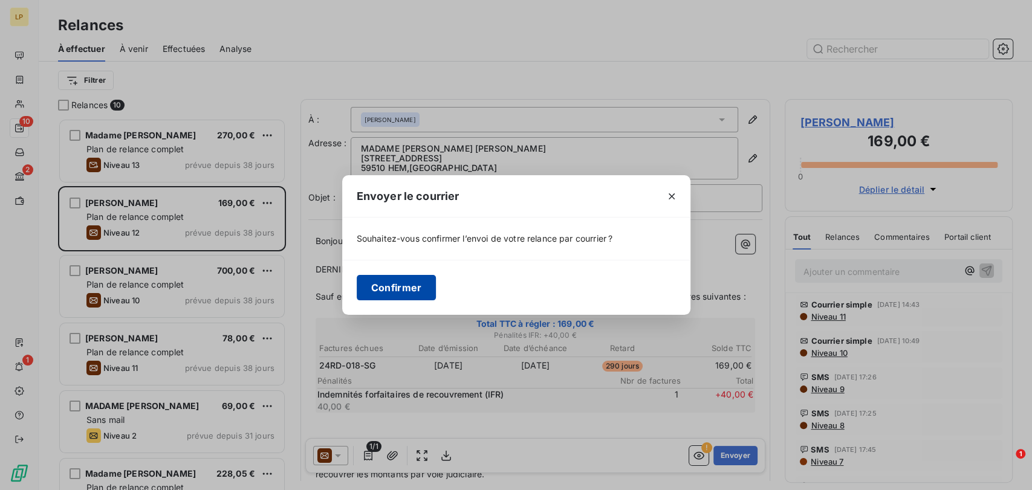
click at [394, 285] on button "Confirmer" at bounding box center [397, 287] width 80 height 25
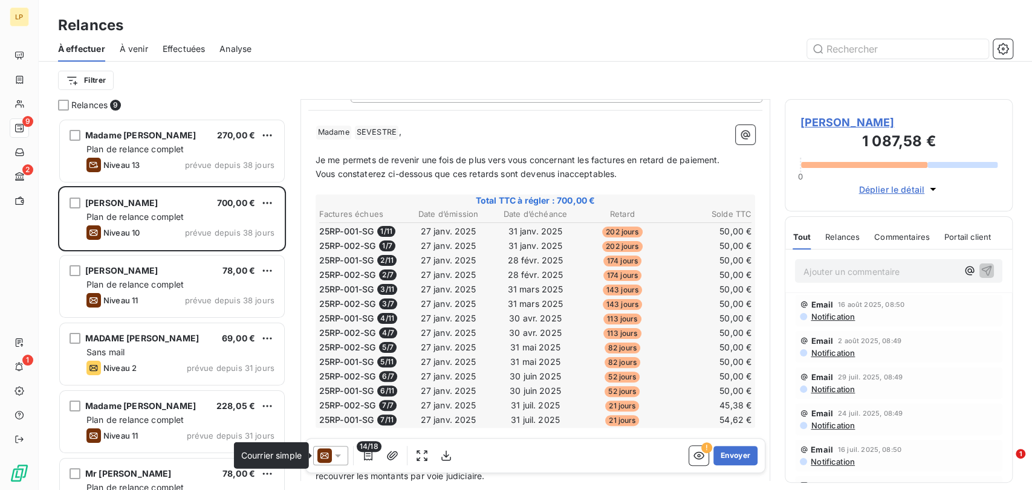
click at [330, 455] on icon at bounding box center [324, 456] width 15 height 15
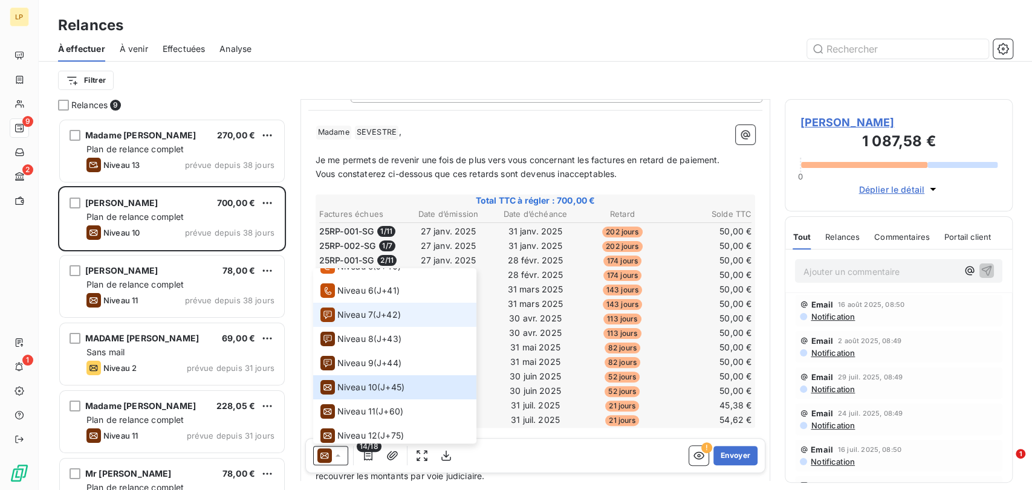
scroll to position [158, 0]
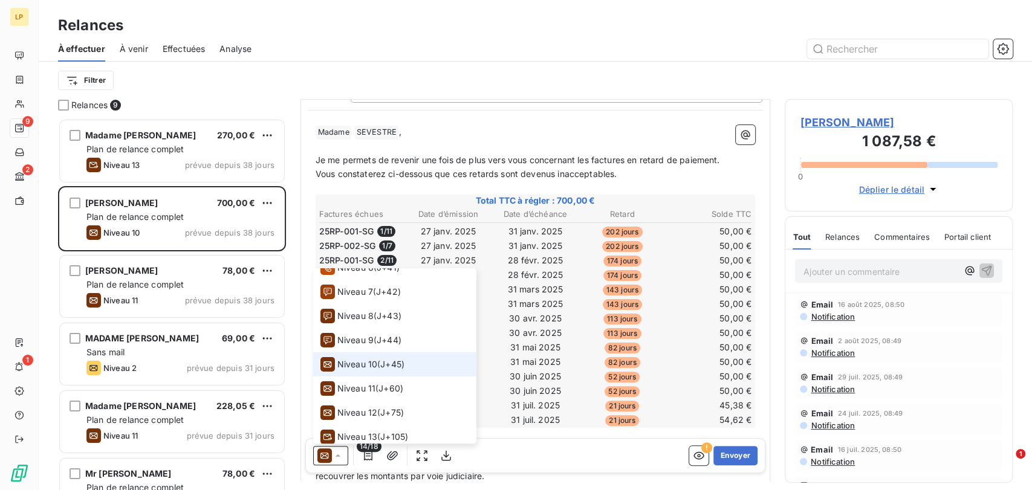
click at [368, 366] on span "Niveau 10" at bounding box center [357, 365] width 40 height 12
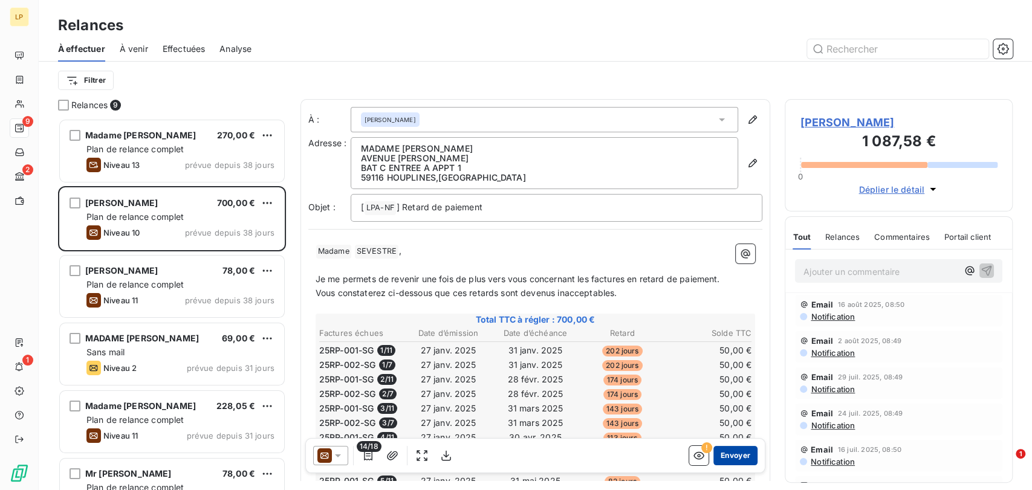
click at [726, 455] on button "Envoyer" at bounding box center [735, 455] width 44 height 19
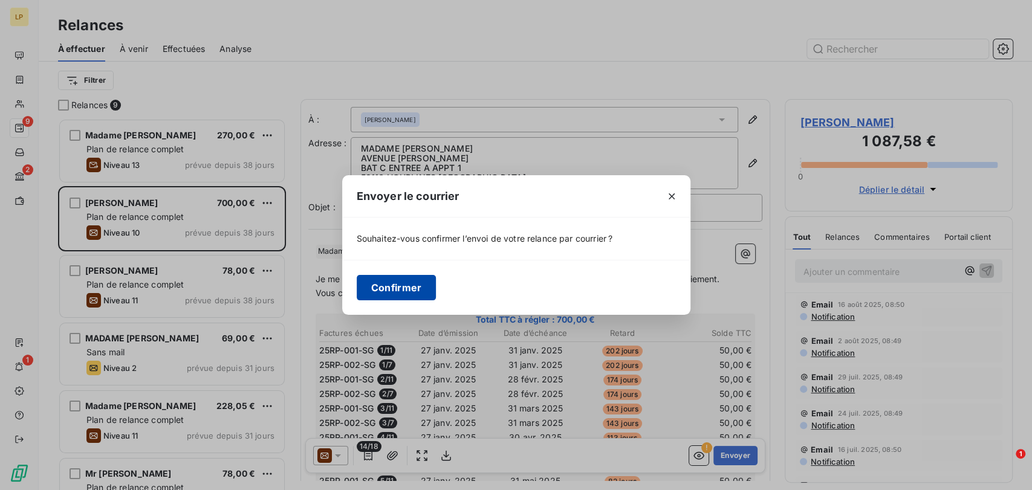
click at [410, 279] on button "Confirmer" at bounding box center [397, 287] width 80 height 25
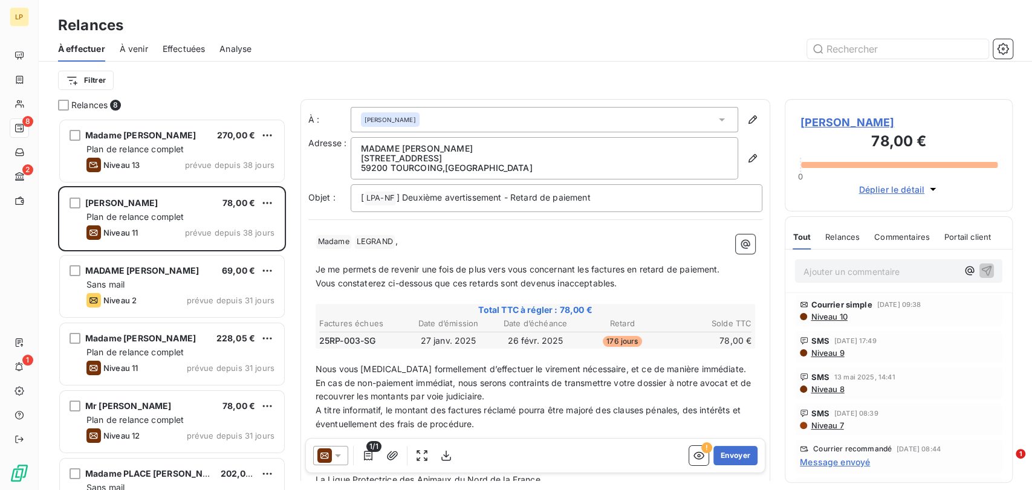
click at [333, 459] on icon at bounding box center [338, 456] width 12 height 12
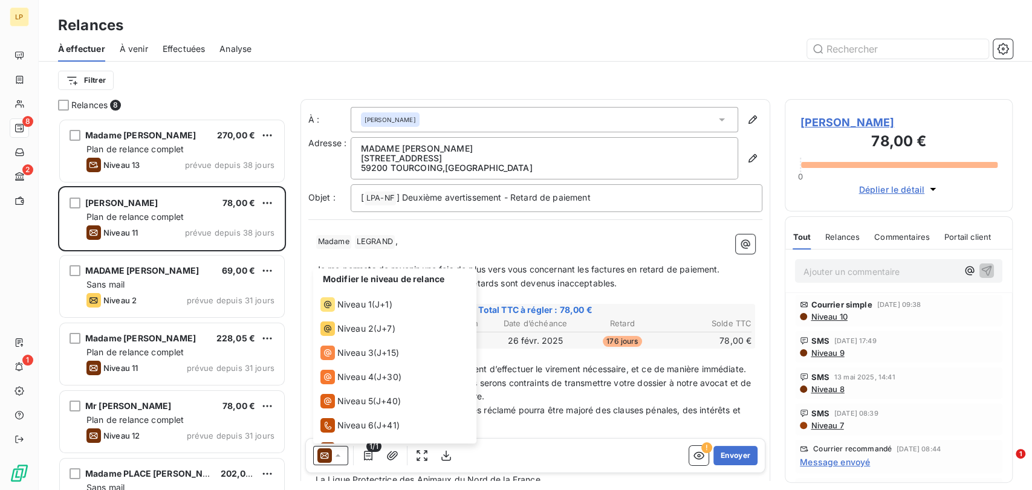
scroll to position [115, 0]
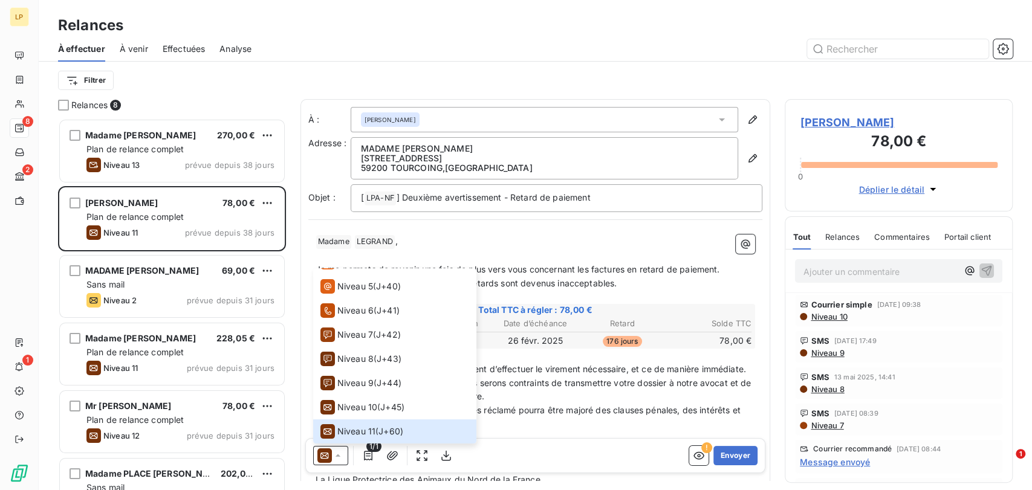
click at [579, 249] on p "﻿" at bounding box center [536, 256] width 440 height 14
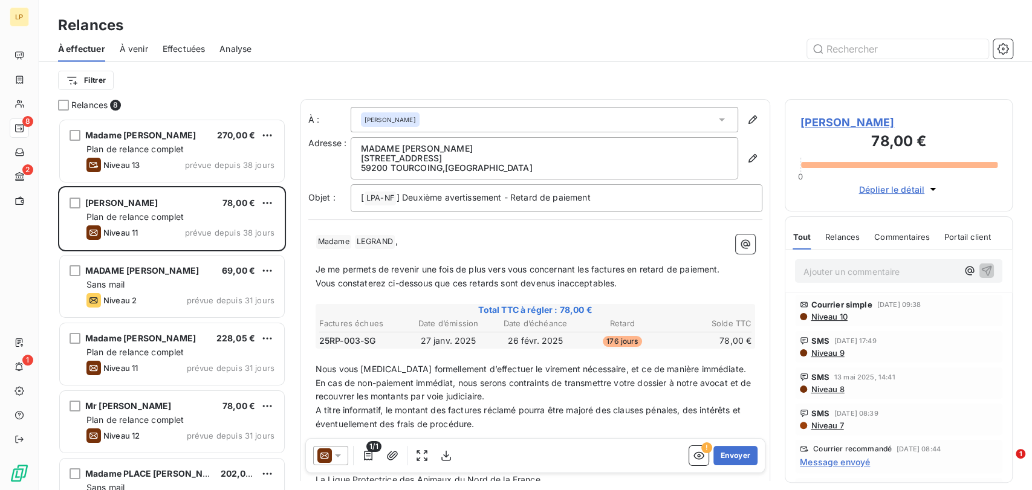
click at [332, 449] on div at bounding box center [330, 455] width 35 height 19
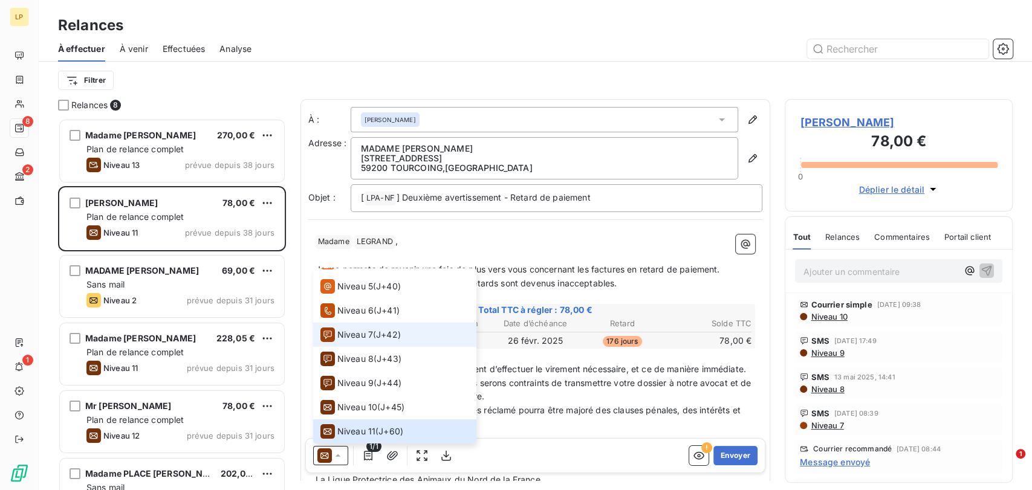
scroll to position [163, 0]
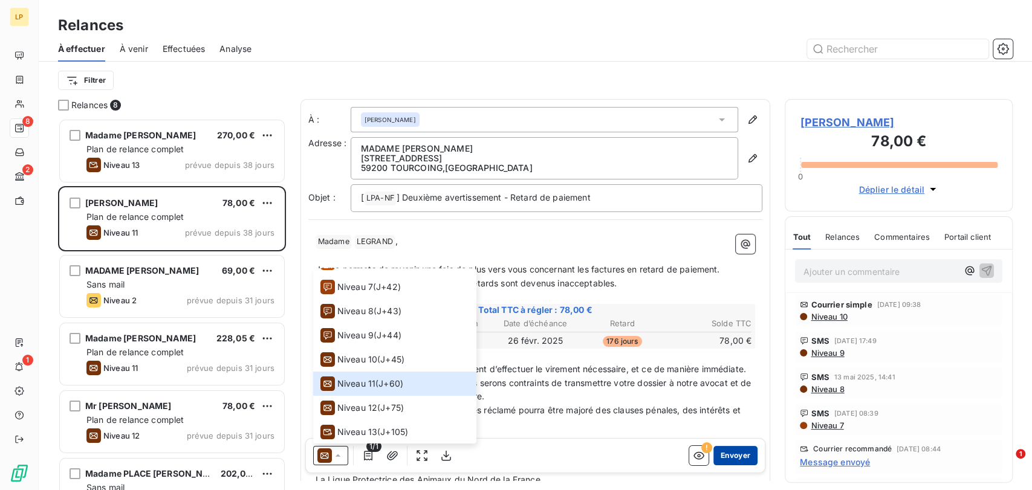
click at [730, 452] on button "Envoyer" at bounding box center [735, 455] width 44 height 19
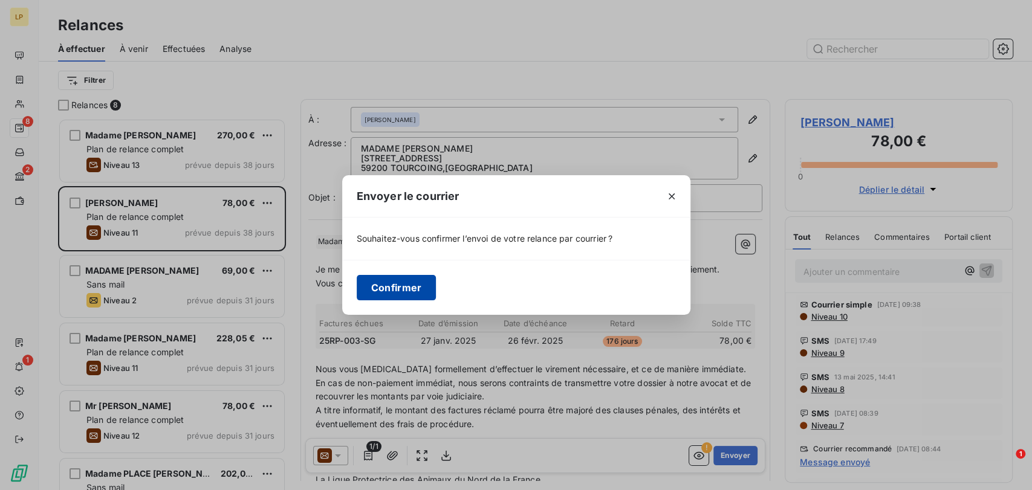
click at [406, 284] on button "Confirmer" at bounding box center [397, 287] width 80 height 25
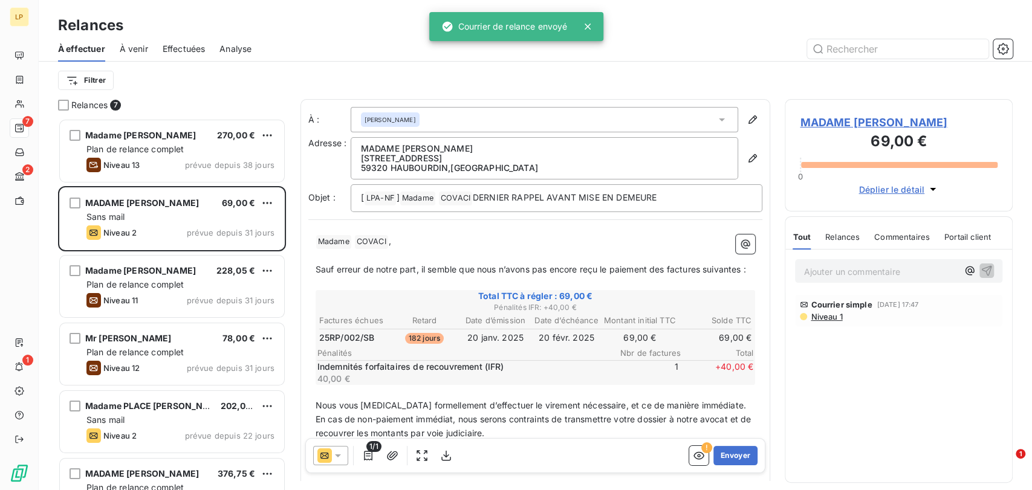
click at [336, 455] on icon at bounding box center [338, 456] width 6 height 3
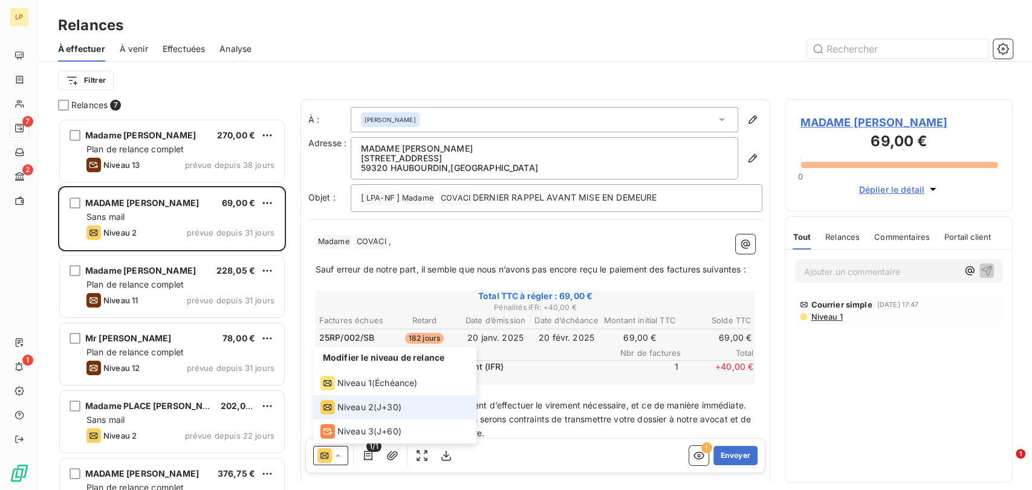
click at [324, 455] on icon at bounding box center [324, 456] width 15 height 15
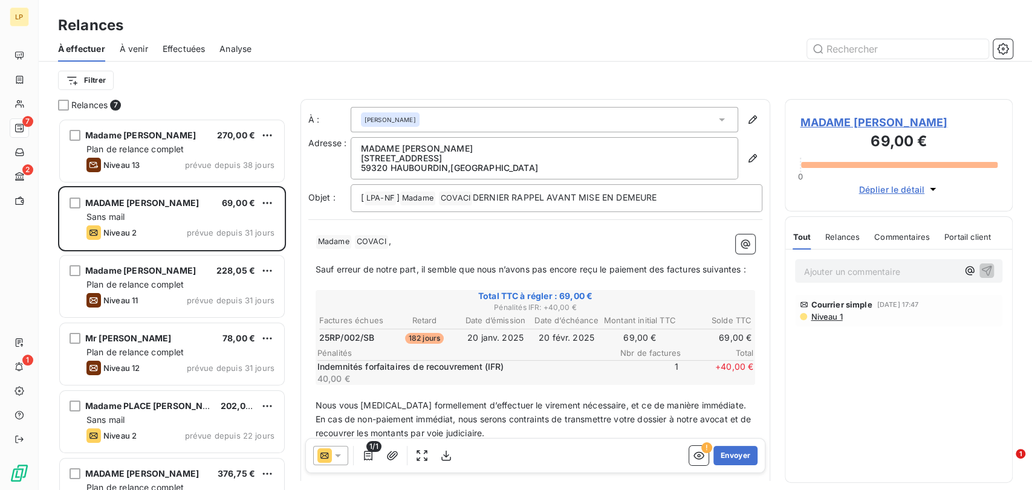
click at [324, 455] on icon at bounding box center [324, 456] width 15 height 15
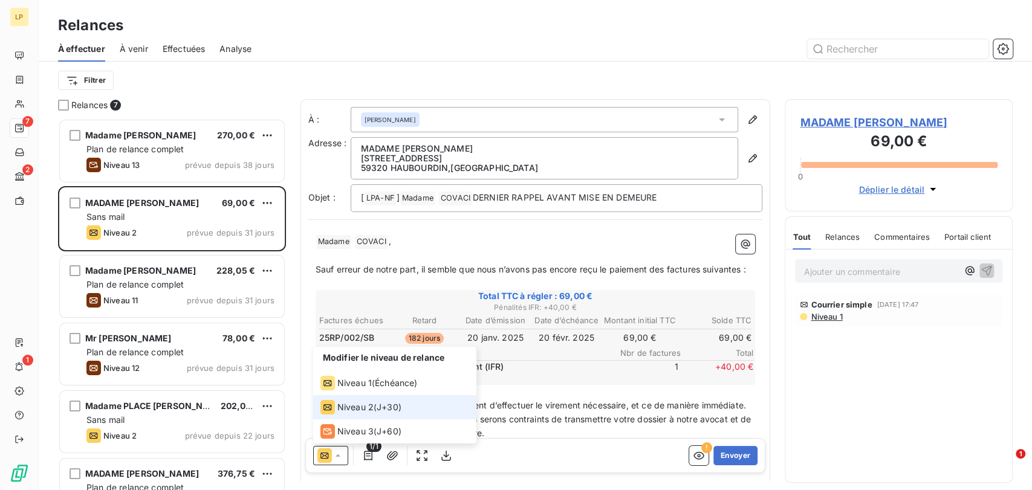
click at [393, 403] on span "J+30 )" at bounding box center [389, 407] width 25 height 12
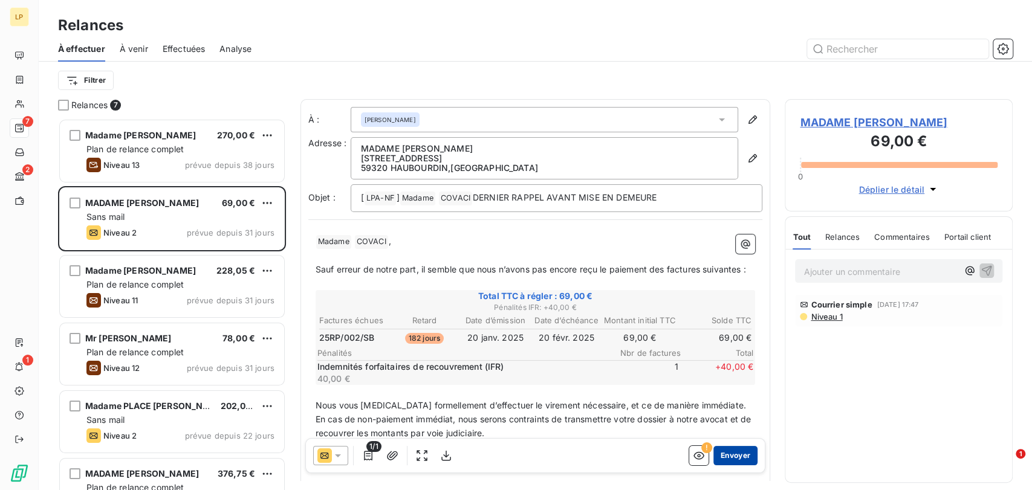
click at [732, 456] on button "Envoyer" at bounding box center [735, 455] width 44 height 19
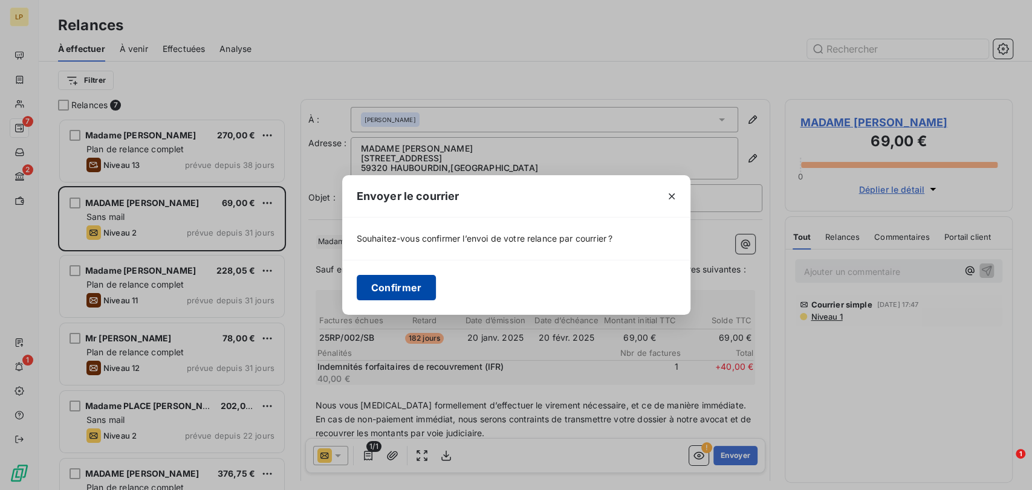
click at [420, 289] on button "Confirmer" at bounding box center [397, 287] width 80 height 25
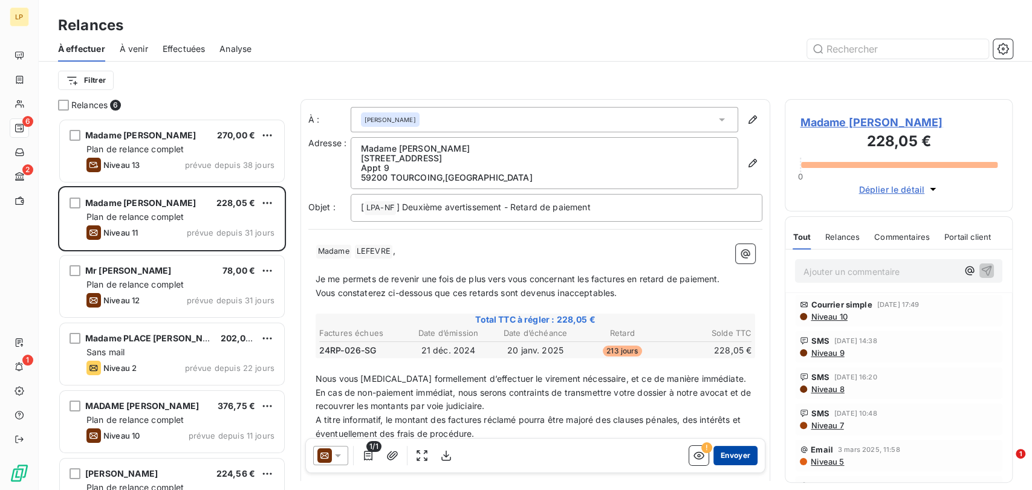
click at [730, 452] on button "Envoyer" at bounding box center [735, 455] width 44 height 19
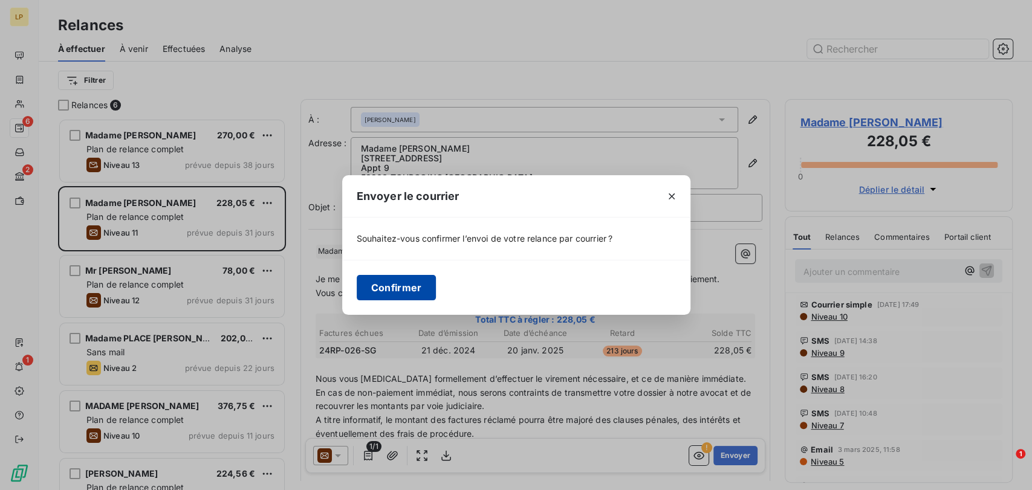
click at [404, 281] on button "Confirmer" at bounding box center [397, 287] width 80 height 25
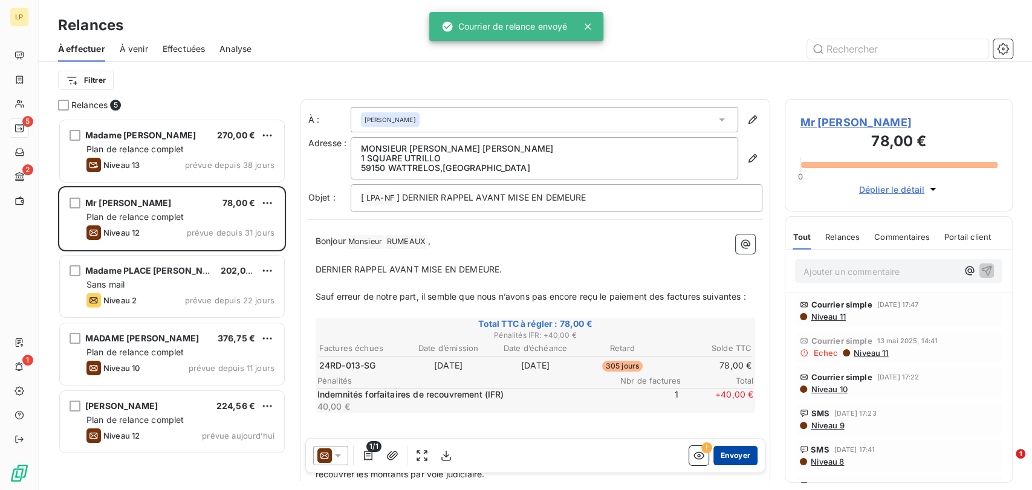
click at [740, 457] on button "Envoyer" at bounding box center [735, 455] width 44 height 19
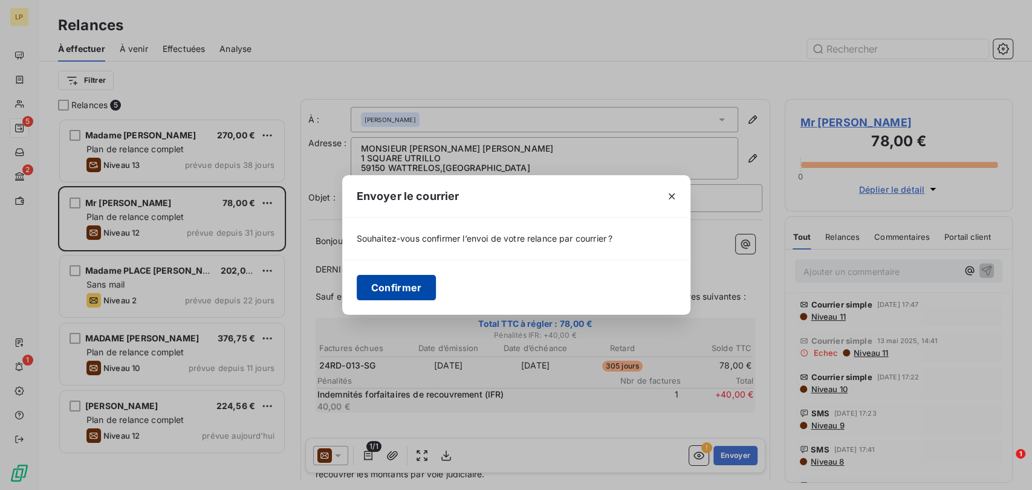
click at [417, 286] on button "Confirmer" at bounding box center [397, 287] width 80 height 25
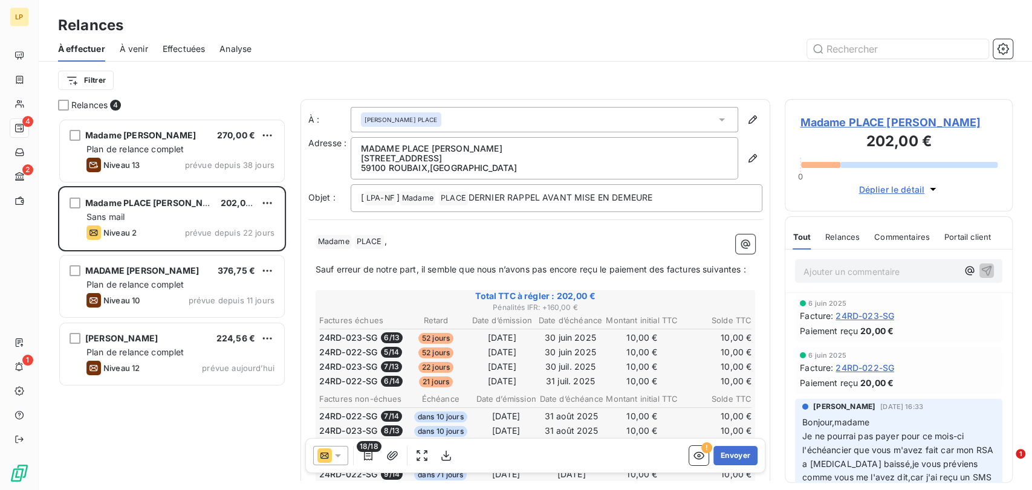
click at [334, 455] on icon at bounding box center [338, 456] width 12 height 12
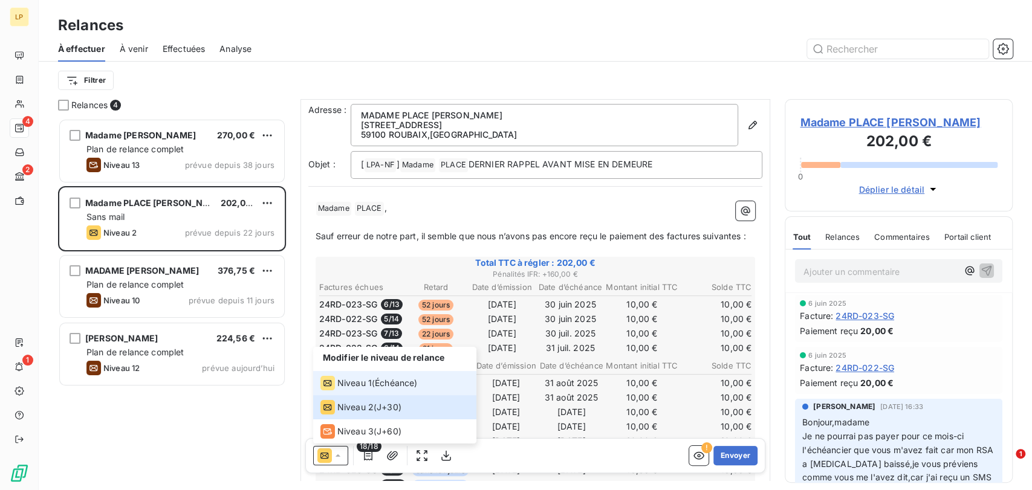
scroll to position [68, 0]
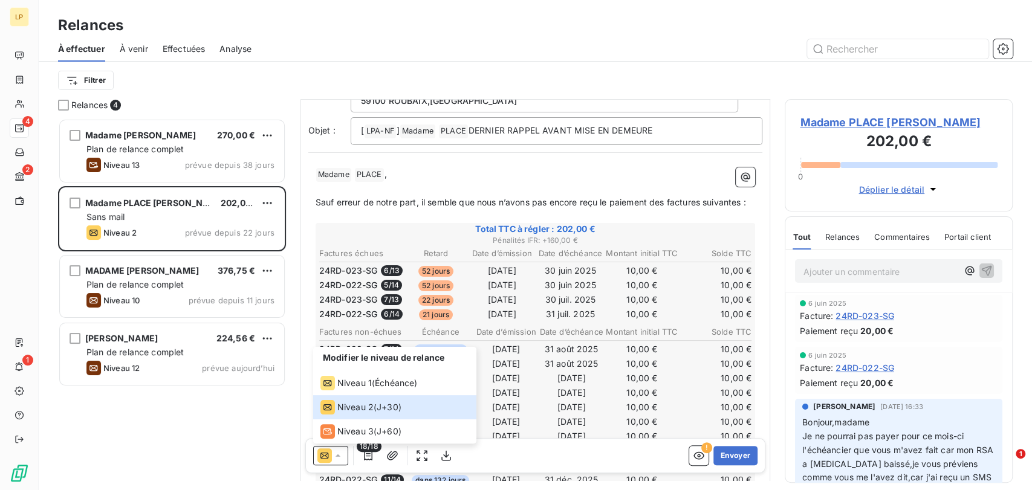
click at [428, 224] on p "﻿" at bounding box center [536, 217] width 440 height 14
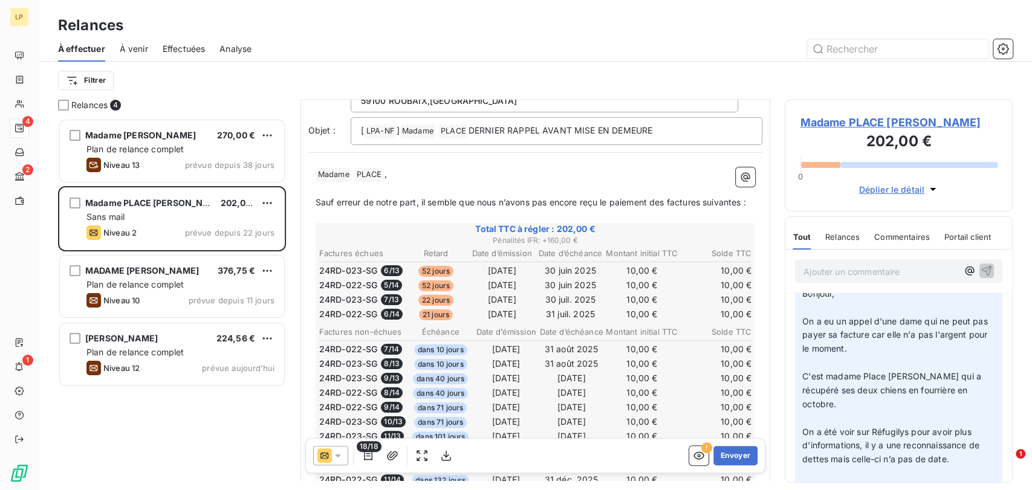
scroll to position [940, 0]
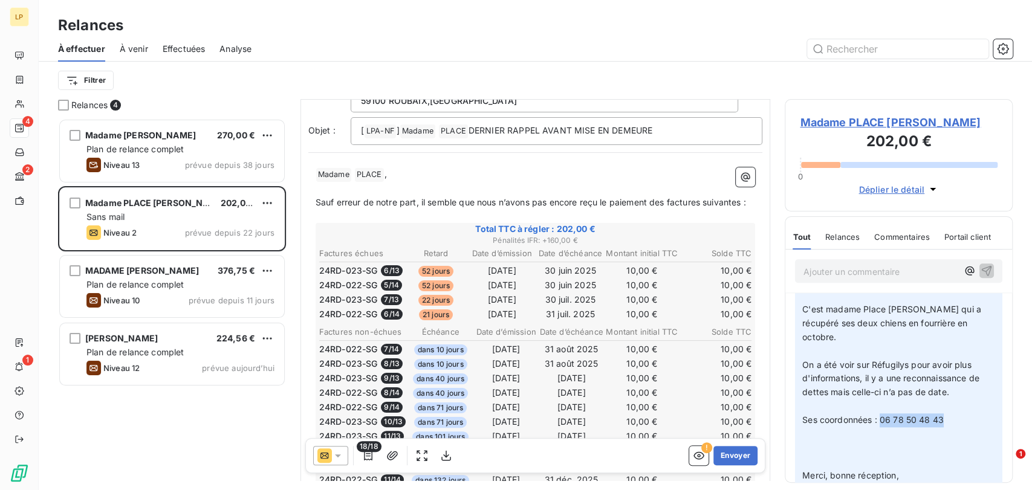
drag, startPoint x: 943, startPoint y: 434, endPoint x: 880, endPoint y: 437, distance: 63.6
click at [880, 425] on span "Ses coordonnées : 06 78 50 48 43" at bounding box center [872, 420] width 141 height 10
copy span "06 78 50 48 43"
click at [885, 124] on span "Madame PLACE [PERSON_NAME]" at bounding box center [899, 122] width 198 height 16
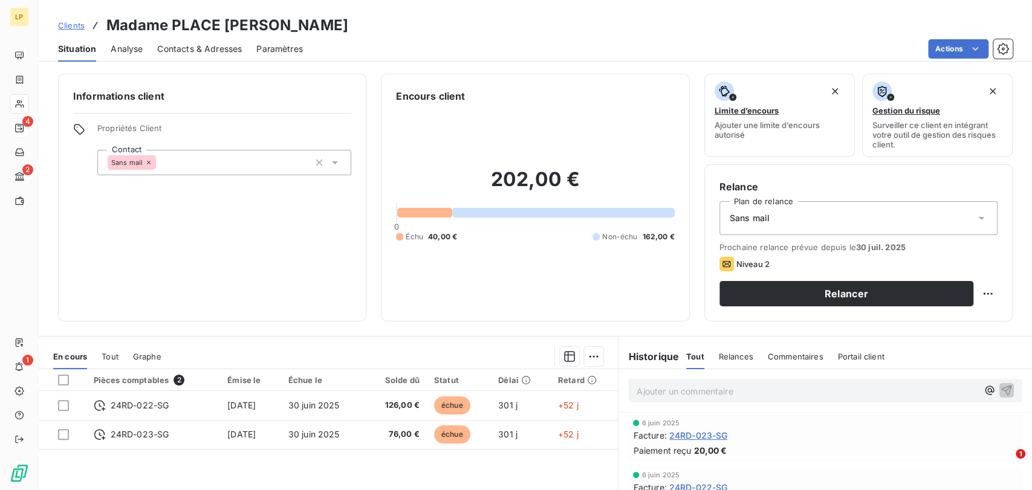
click at [190, 51] on span "Contacts & Adresses" at bounding box center [199, 49] width 85 height 12
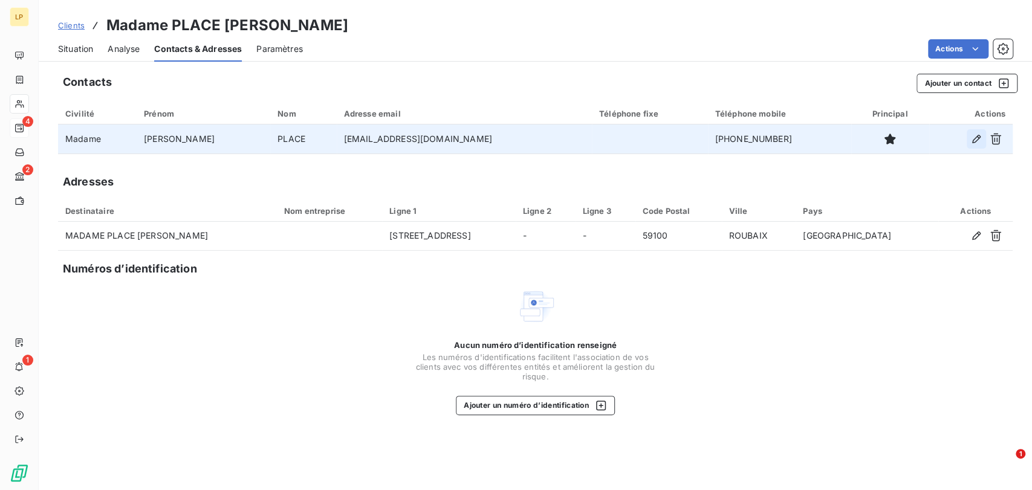
click at [973, 140] on icon "button" at bounding box center [976, 139] width 8 height 8
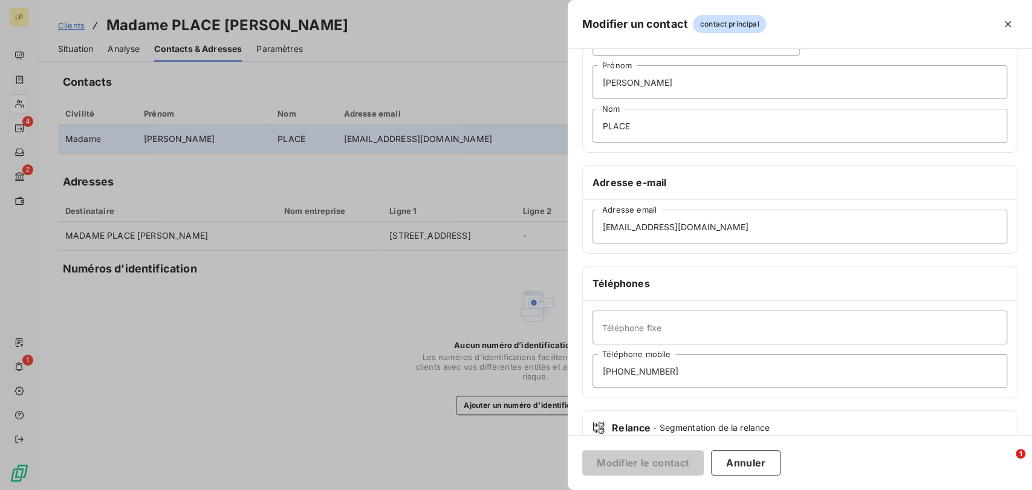
scroll to position [164, 0]
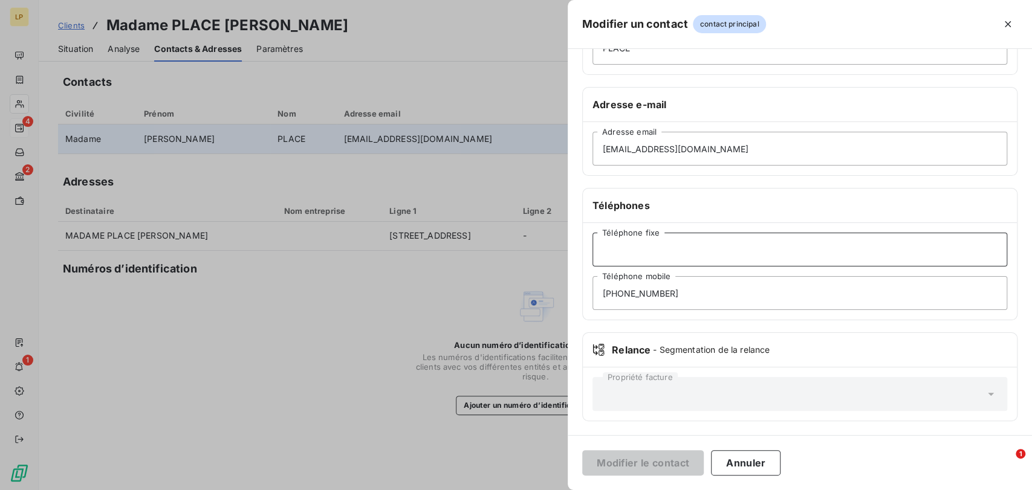
click at [668, 242] on input "Téléphone fixe" at bounding box center [800, 250] width 415 height 34
paste input "06 78 50 48 43"
type input "06 78 50 48 43"
drag, startPoint x: 709, startPoint y: 236, endPoint x: 400, endPoint y: 238, distance: 309.0
click at [388, 490] on div "Modifier un contact contact principal Informations générales Civilité Madame [P…" at bounding box center [516, 490] width 1032 height 0
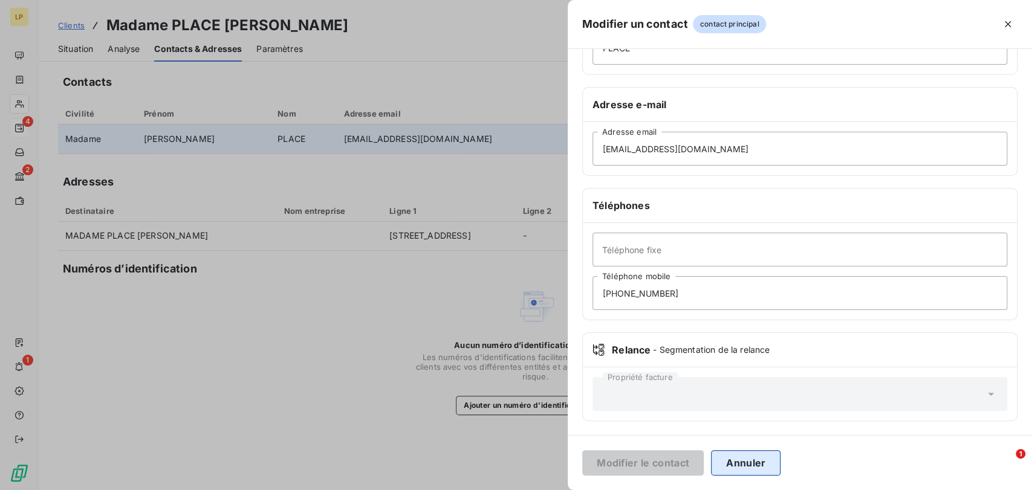
click at [755, 466] on button "Annuler" at bounding box center [746, 462] width 70 height 25
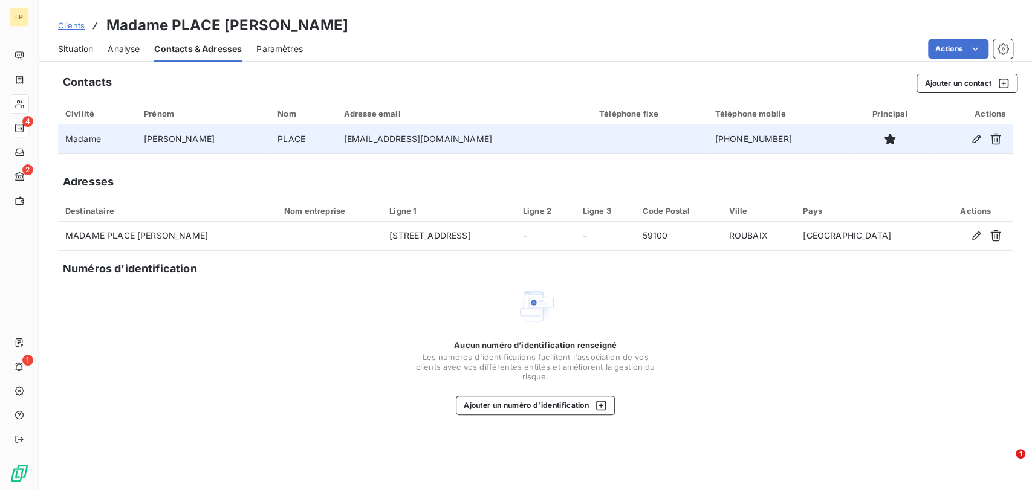
click at [84, 46] on span "Situation" at bounding box center [75, 49] width 35 height 12
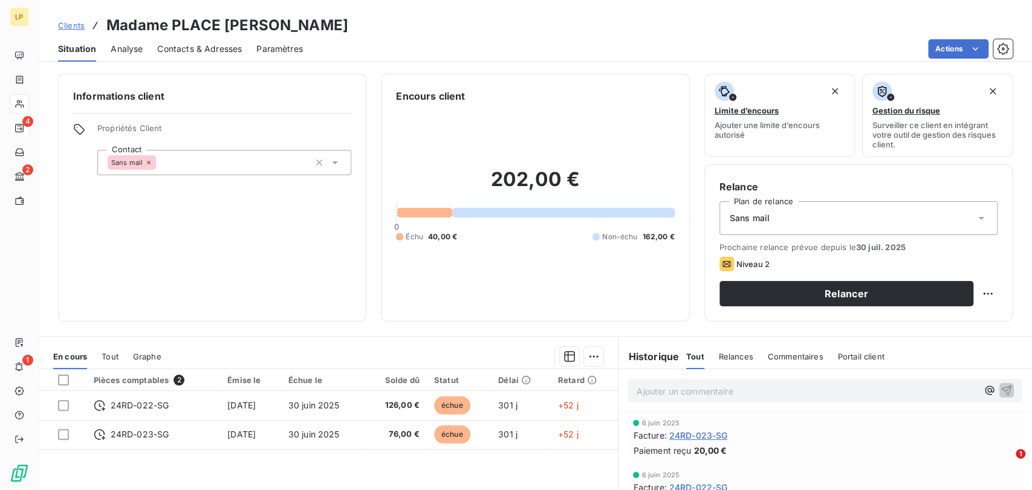
click at [333, 163] on icon at bounding box center [335, 162] width 6 height 3
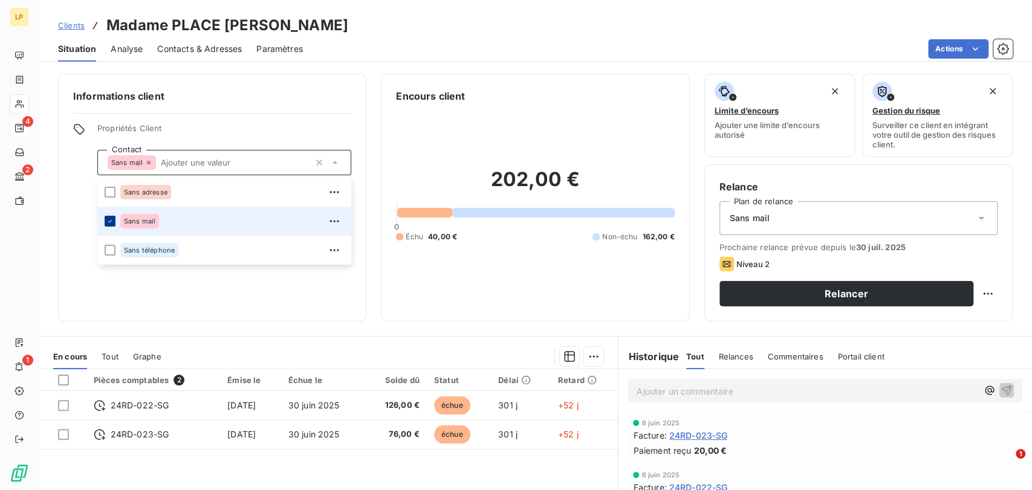
click at [108, 220] on icon at bounding box center [109, 221] width 7 height 7
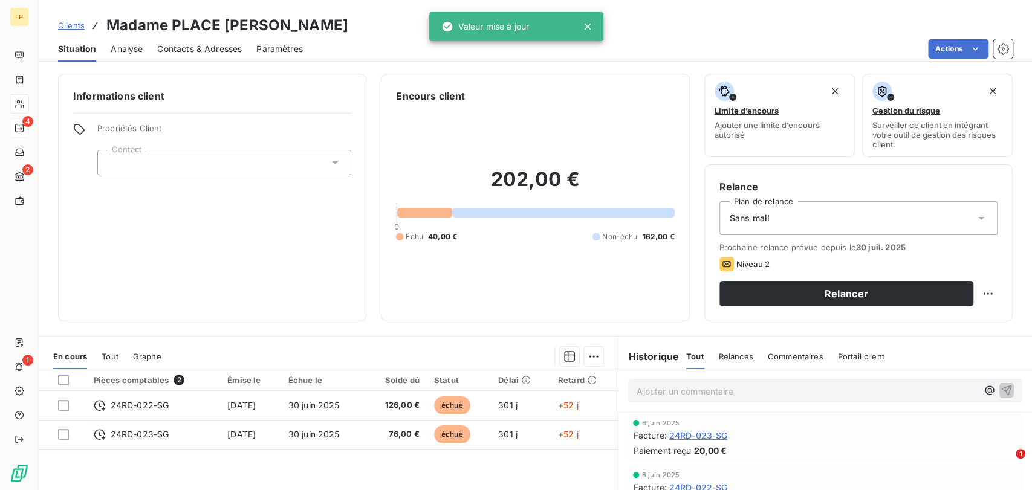
click at [214, 106] on div "Informations client Propriétés Client Contact" at bounding box center [212, 198] width 308 height 248
click at [824, 215] on div "Sans mail" at bounding box center [859, 218] width 278 height 34
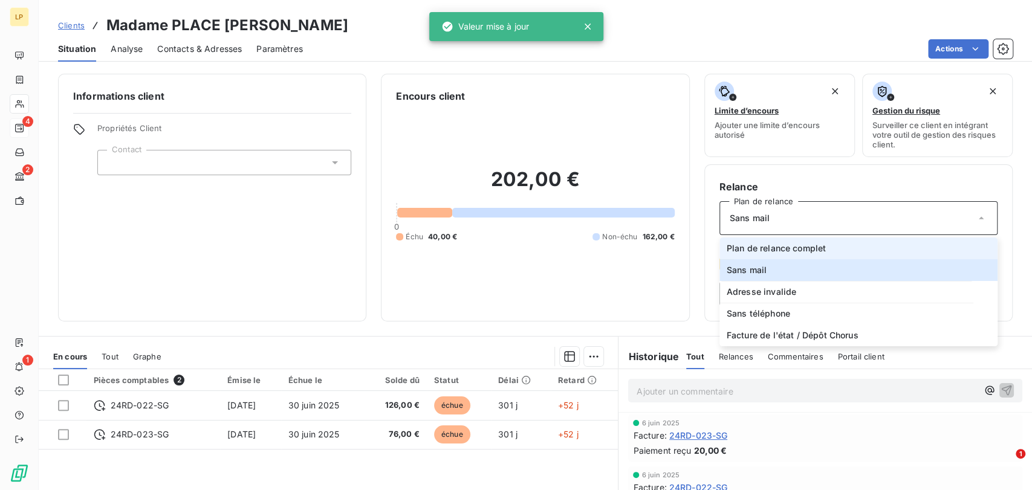
click at [826, 243] on li "Plan de relance complet" at bounding box center [859, 249] width 278 height 22
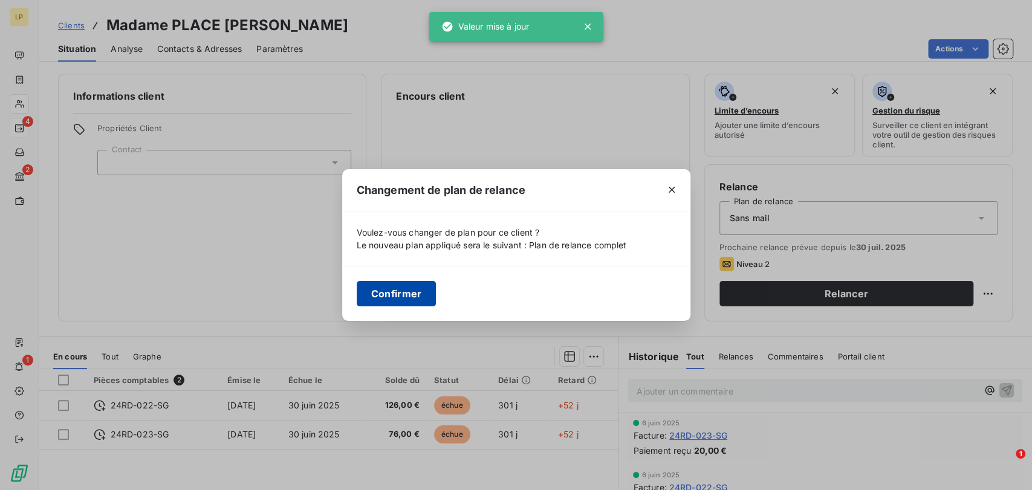
click at [406, 290] on button "Confirmer" at bounding box center [397, 293] width 80 height 25
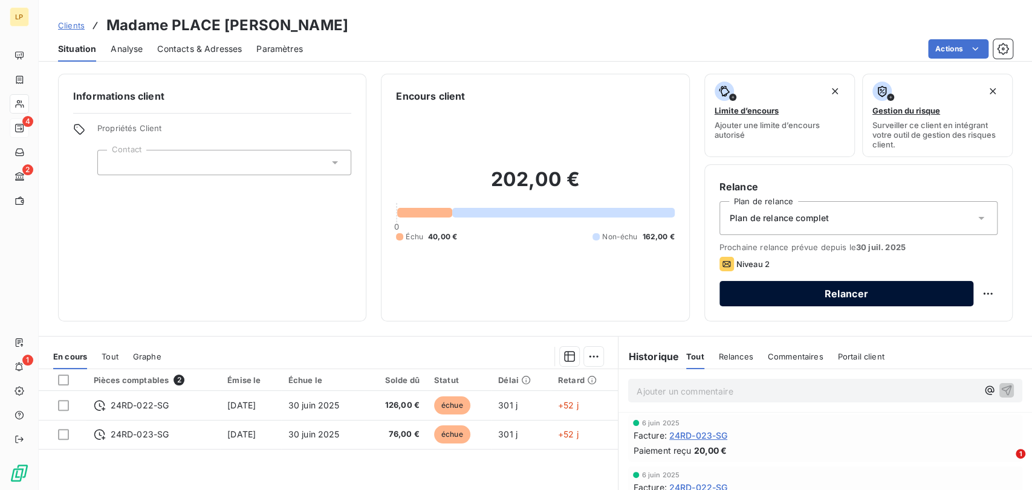
click at [799, 293] on button "Relancer" at bounding box center [847, 293] width 254 height 25
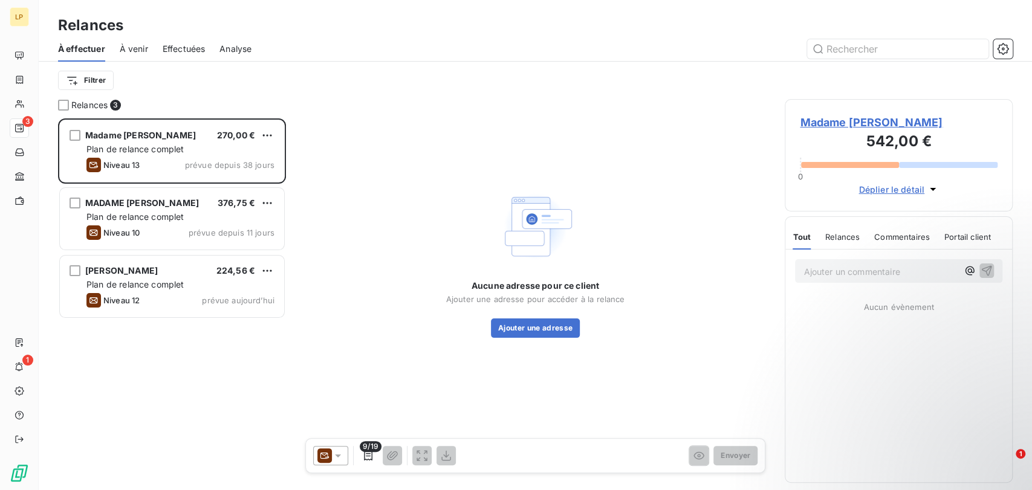
scroll to position [361, 218]
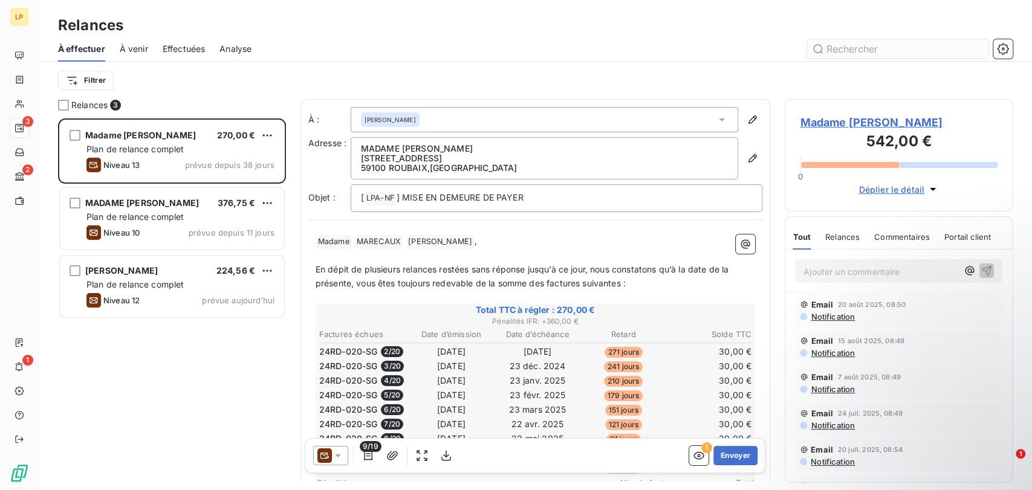
click at [879, 55] on input "text" at bounding box center [897, 48] width 181 height 19
type input "place"
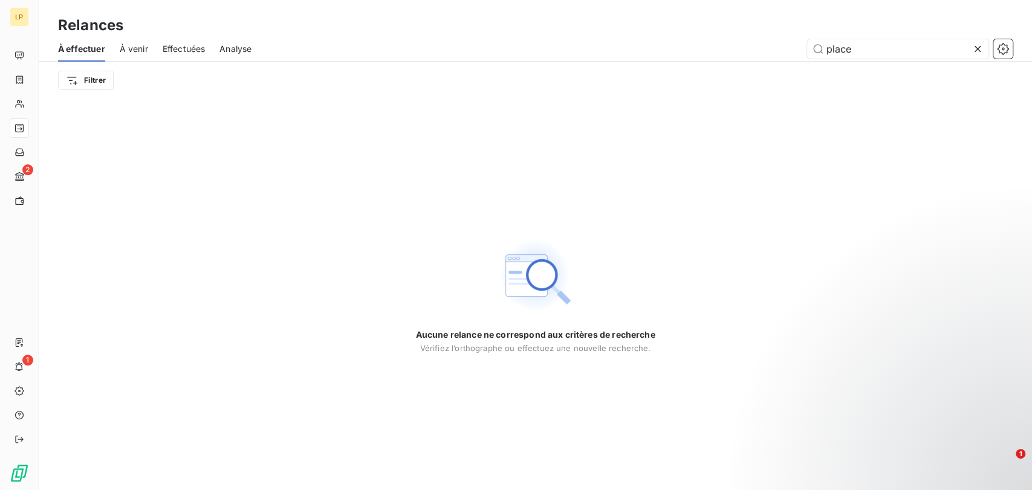
click at [140, 51] on span "À venir" at bounding box center [134, 49] width 28 height 12
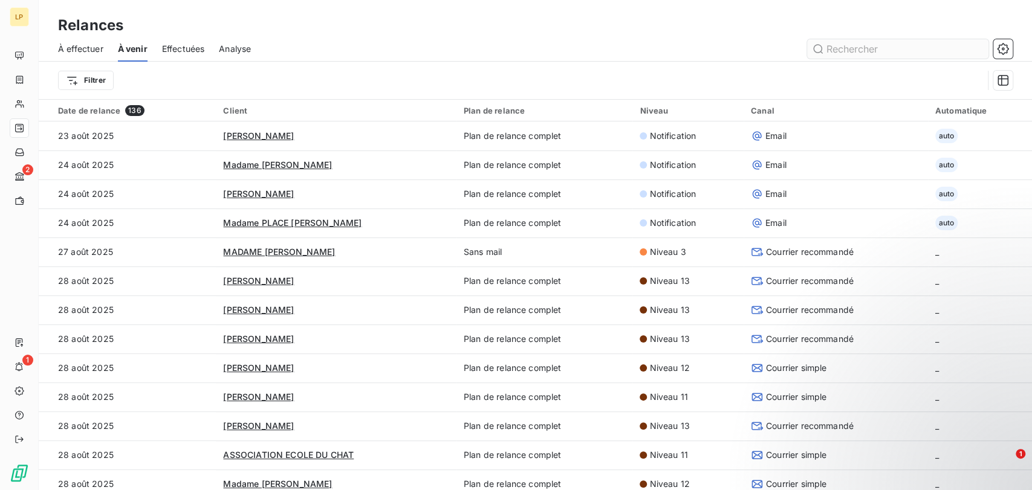
click at [823, 57] on input "text" at bounding box center [897, 48] width 181 height 19
click at [833, 48] on input "text" at bounding box center [897, 48] width 181 height 19
type input "place c"
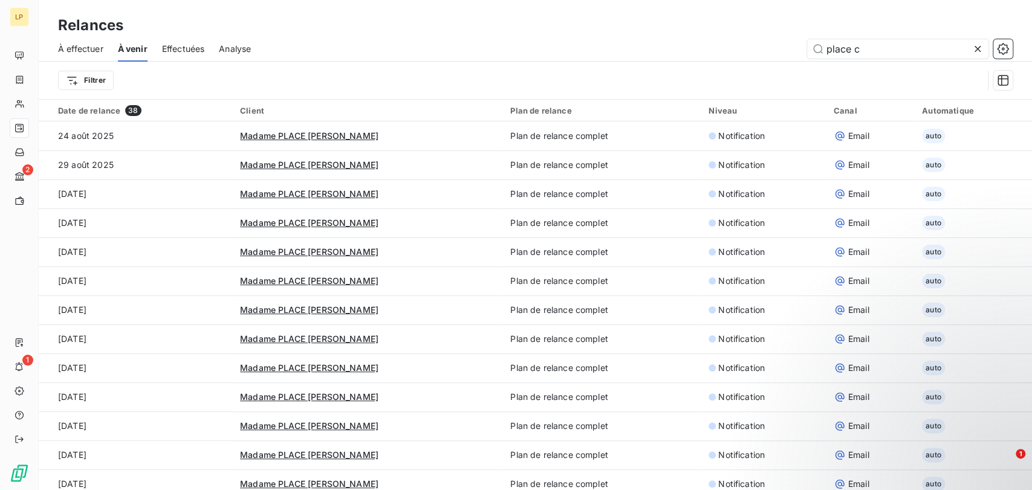
click at [78, 49] on span "À effectuer" at bounding box center [80, 49] width 45 height 12
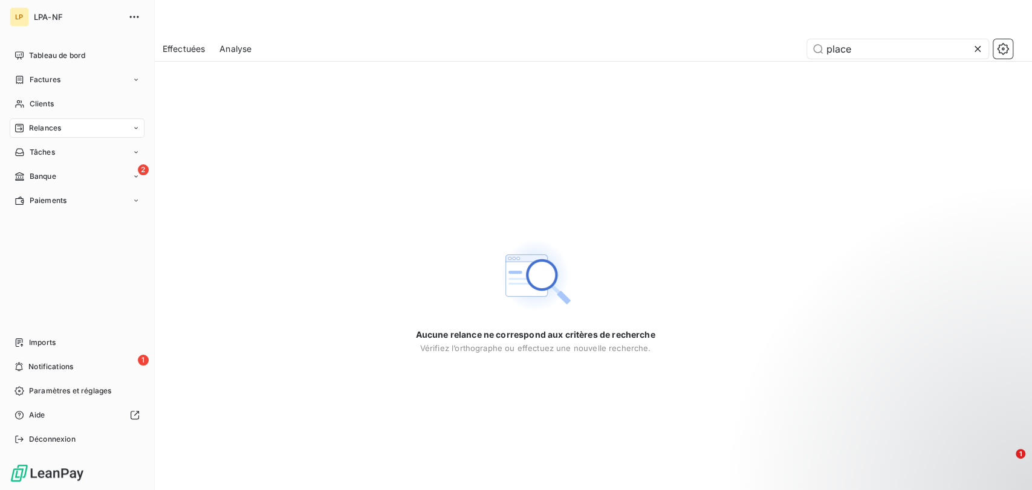
click at [57, 128] on span "Relances" at bounding box center [45, 128] width 32 height 11
click at [54, 80] on span "Factures" at bounding box center [45, 79] width 31 height 11
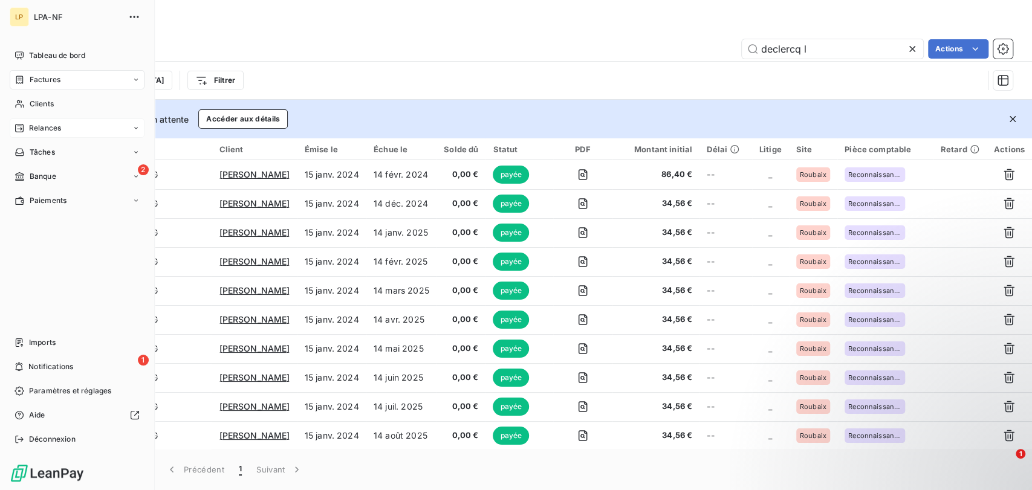
click at [58, 129] on span "Relances" at bounding box center [45, 128] width 32 height 11
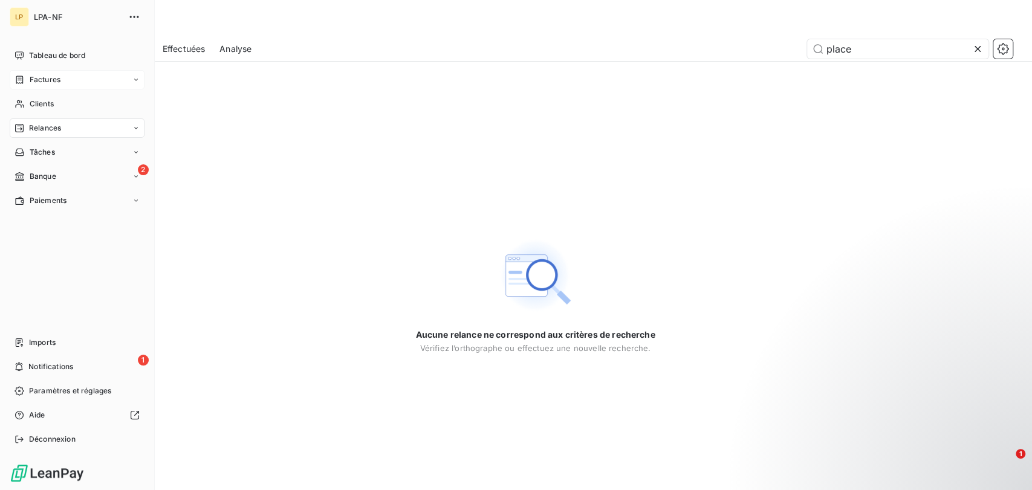
click at [71, 131] on div "Relances" at bounding box center [77, 128] width 135 height 19
click at [66, 150] on span "À effectuer" at bounding box center [48, 152] width 39 height 11
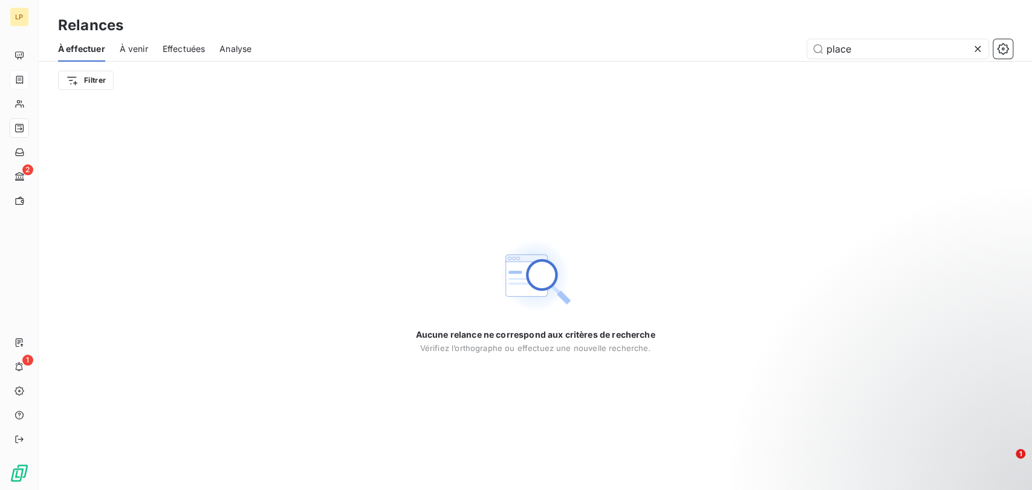
click at [83, 50] on span "À effectuer" at bounding box center [81, 49] width 47 height 12
drag, startPoint x: 791, startPoint y: 53, endPoint x: 690, endPoint y: 57, distance: 101.7
click at [690, 57] on div "place" at bounding box center [639, 48] width 747 height 19
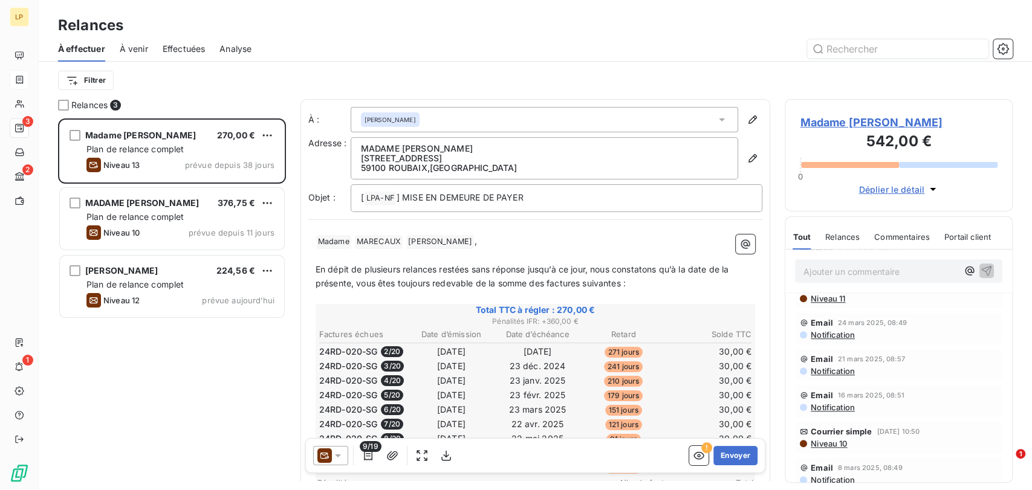
scroll to position [1214, 0]
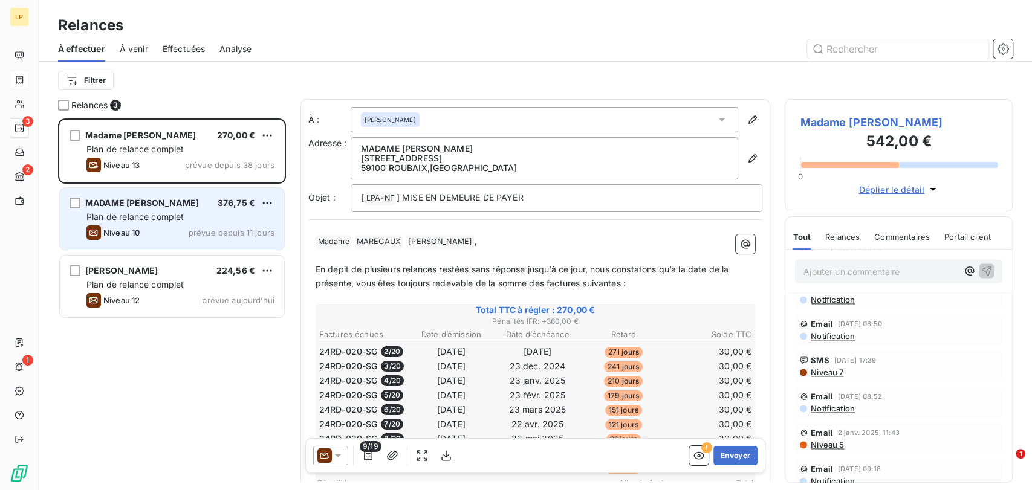
click at [159, 229] on div "Niveau 10 prévue depuis 11 jours" at bounding box center [180, 233] width 188 height 15
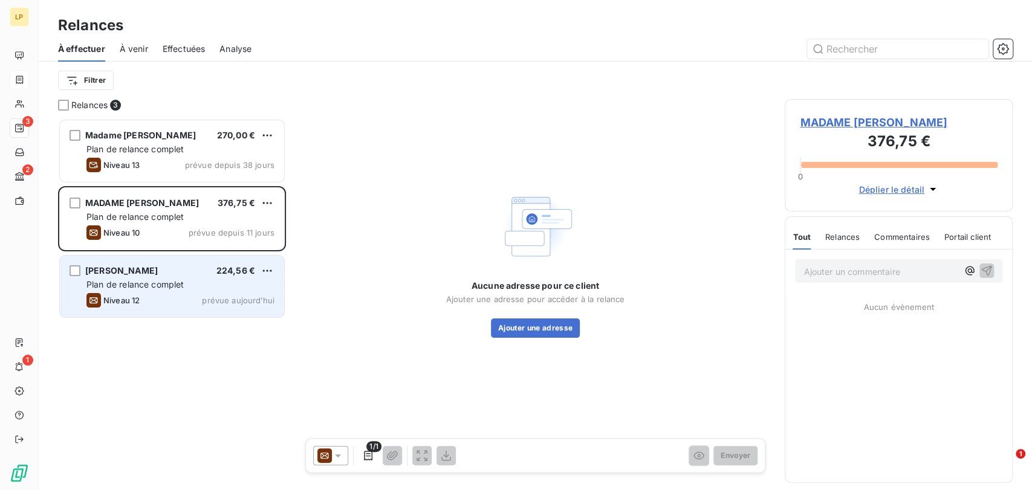
click at [122, 281] on span "Plan de relance complet" at bounding box center [134, 284] width 97 height 10
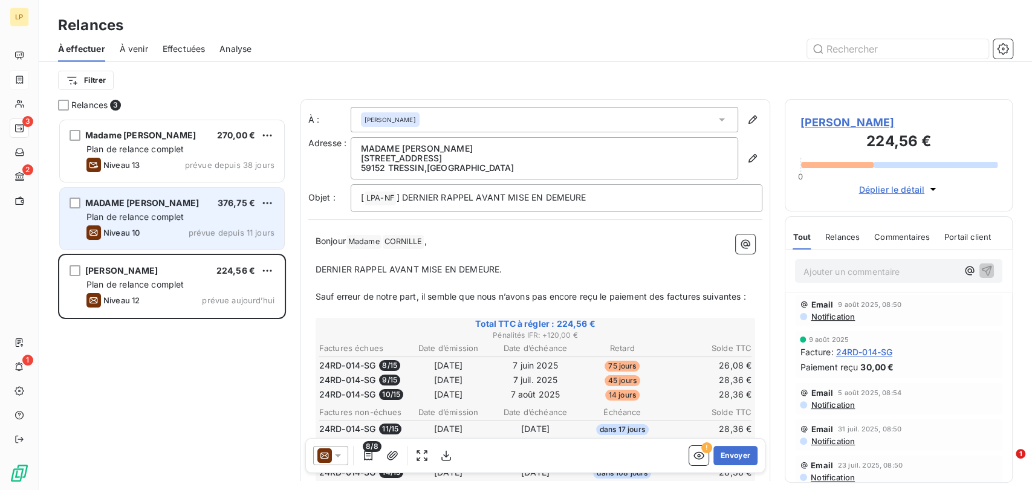
click at [133, 227] on div "Niveau 10" at bounding box center [112, 233] width 53 height 15
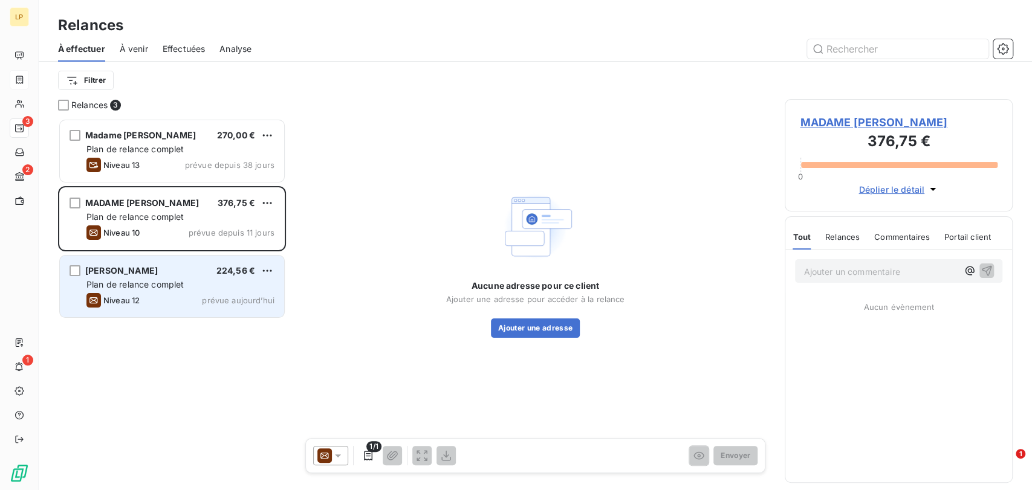
click at [131, 267] on span "[PERSON_NAME]" at bounding box center [121, 270] width 73 height 10
